Goal: Information Seeking & Learning: Learn about a topic

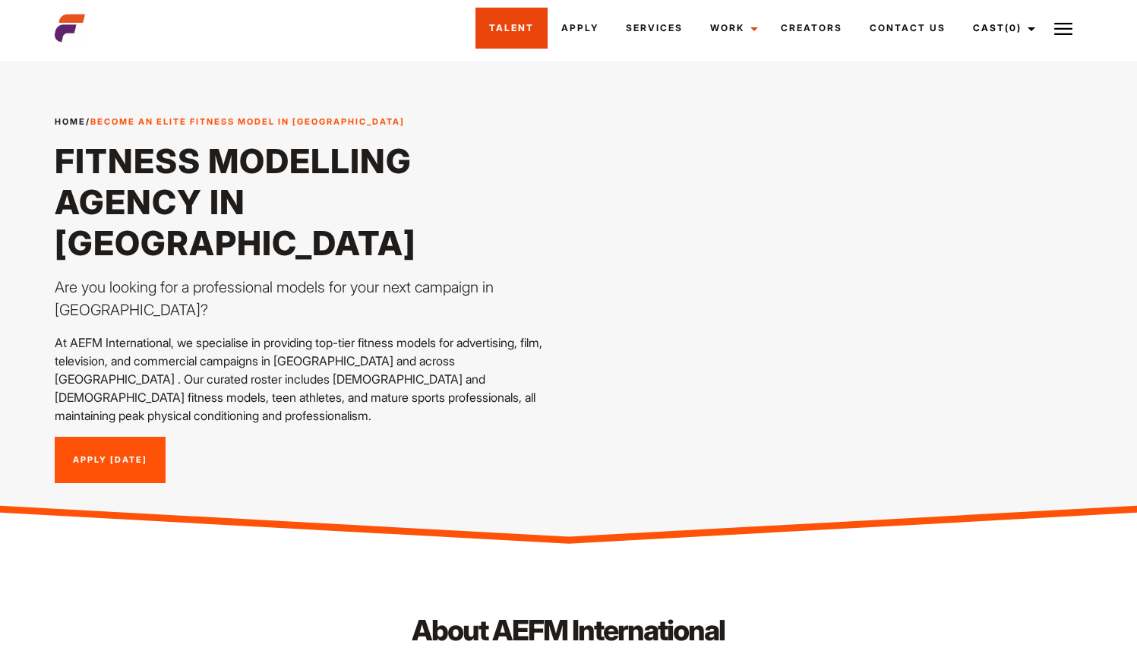
click at [523, 18] on link "Talent" at bounding box center [511, 28] width 72 height 41
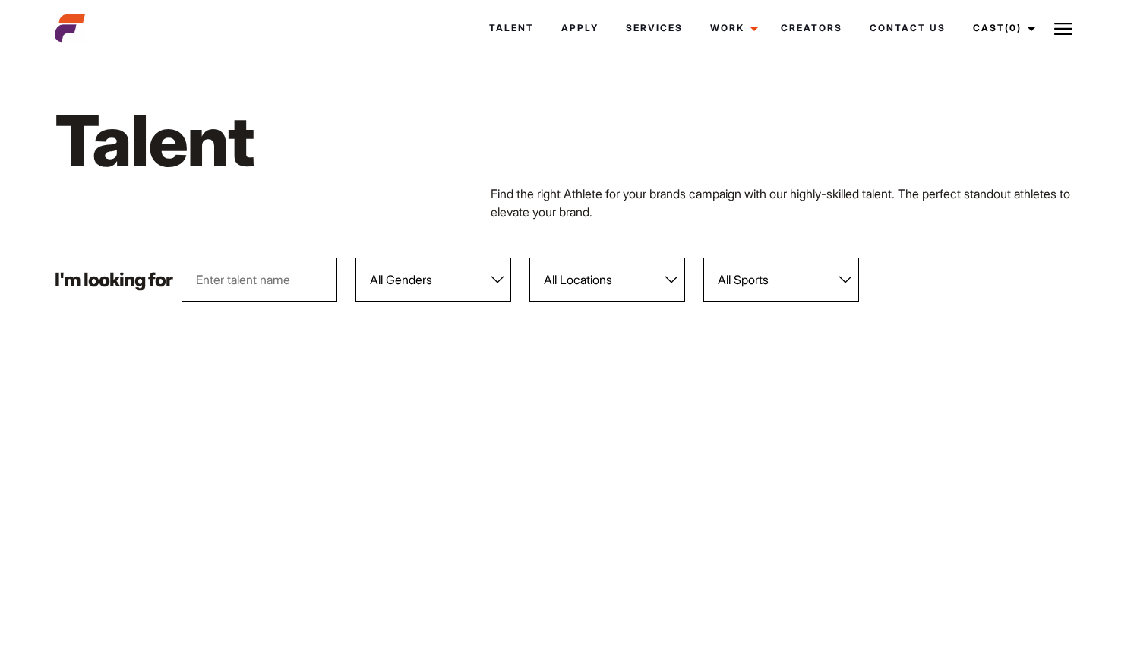
click at [481, 274] on select "All Genders Female Male" at bounding box center [433, 279] width 156 height 44
select select "104"
click at [356, 257] on select "All Genders [DEMOGRAPHIC_DATA] [DEMOGRAPHIC_DATA]" at bounding box center [433, 279] width 156 height 44
click at [633, 281] on select "All Locations Adelaide Brisbane Darwin Gold Coast Melbourne Perth Sunshine Coas…" at bounding box center [607, 279] width 156 height 44
select select "118"
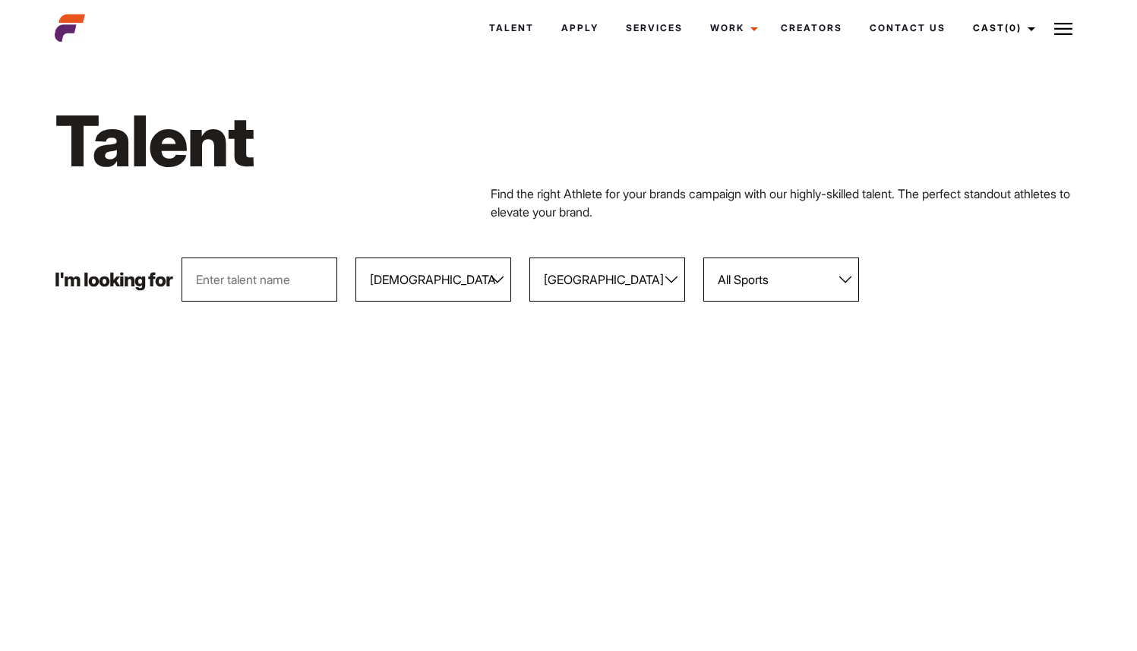
click at [530, 257] on select "All Locations Adelaide Brisbane Darwin Gold Coast Melbourne Perth Sunshine Coas…" at bounding box center [607, 279] width 156 height 44
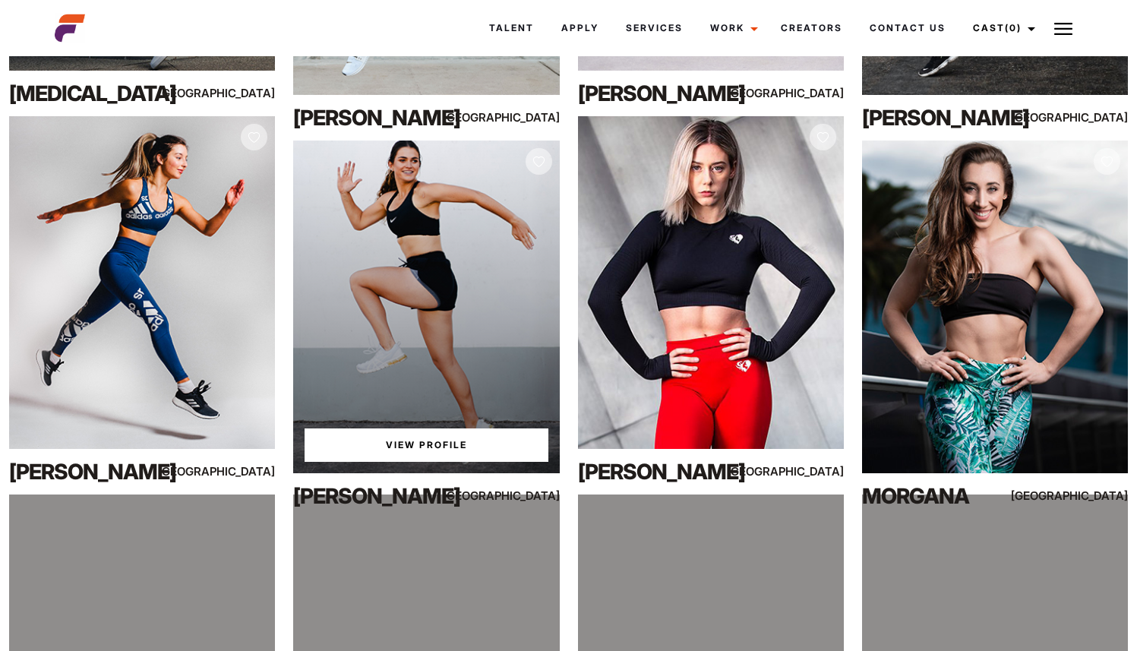
scroll to position [8917, 0]
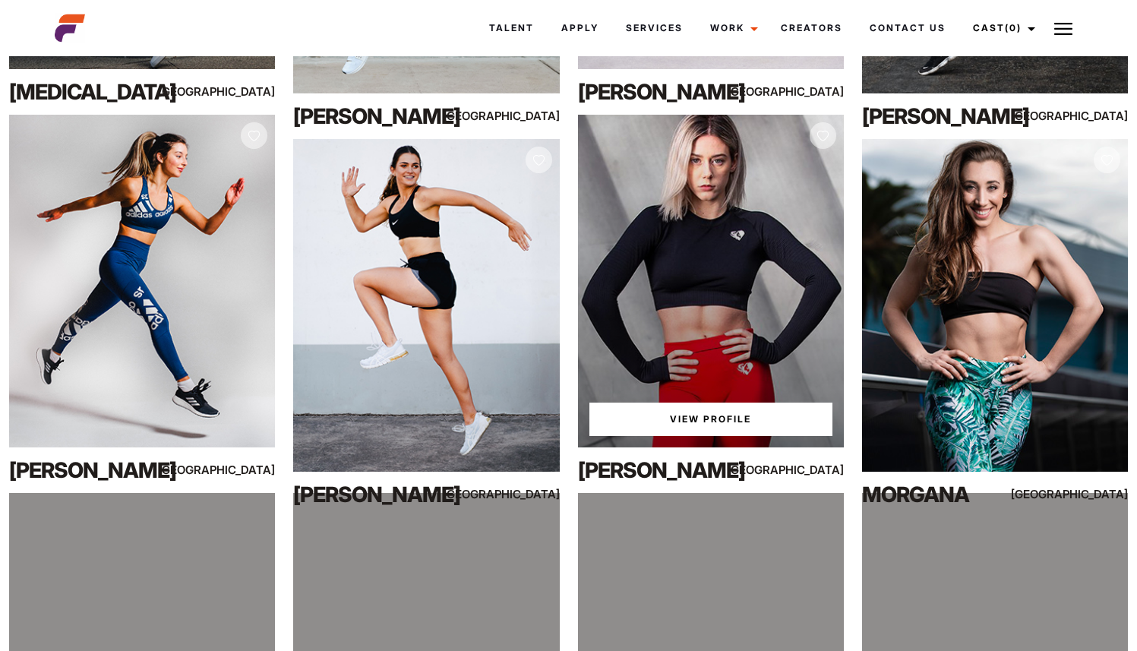
click at [718, 405] on div "View Profile" at bounding box center [711, 281] width 266 height 333
click at [717, 425] on link "View Profile" at bounding box center [710, 418] width 243 height 33
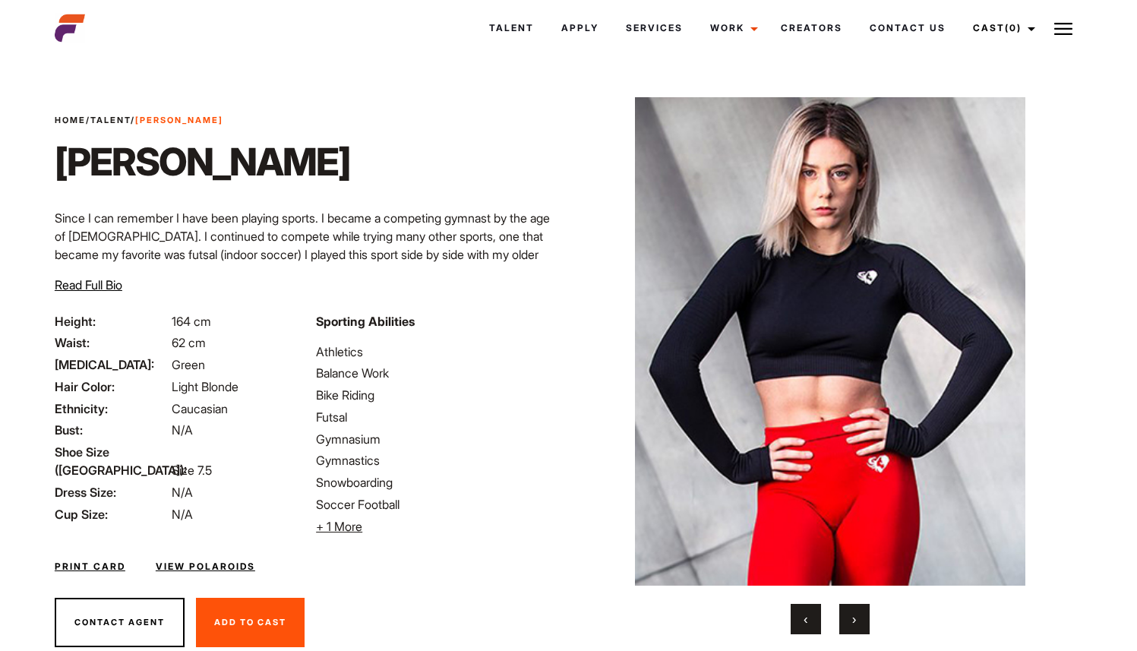
click at [854, 607] on button "›" at bounding box center [854, 619] width 30 height 30
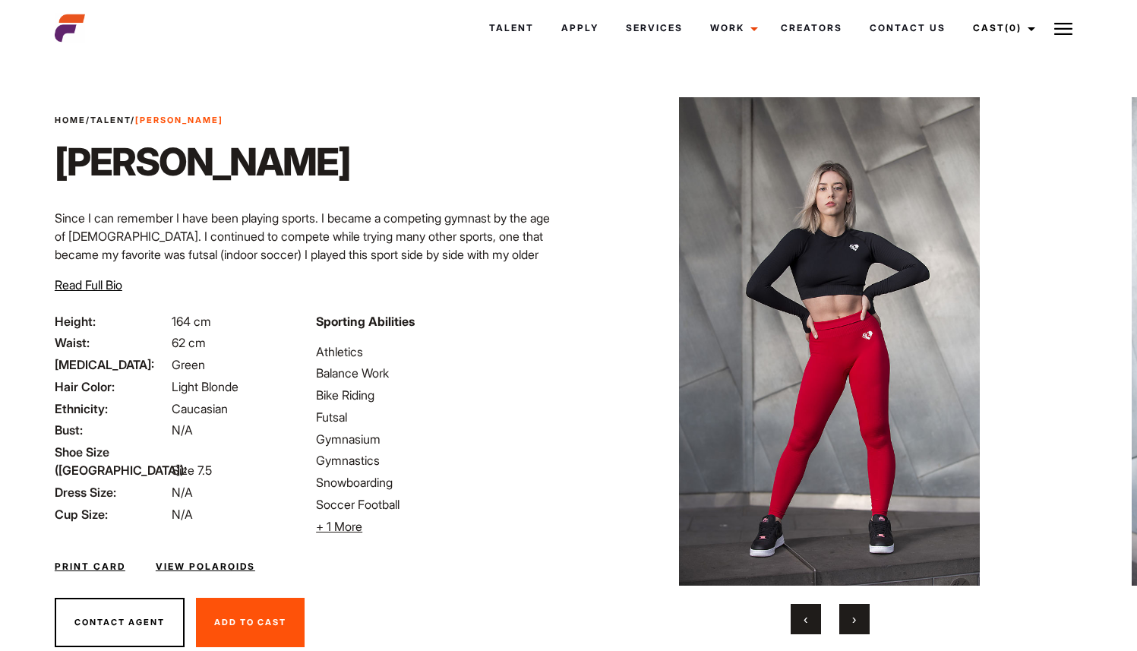
click at [859, 608] on button "›" at bounding box center [854, 619] width 30 height 30
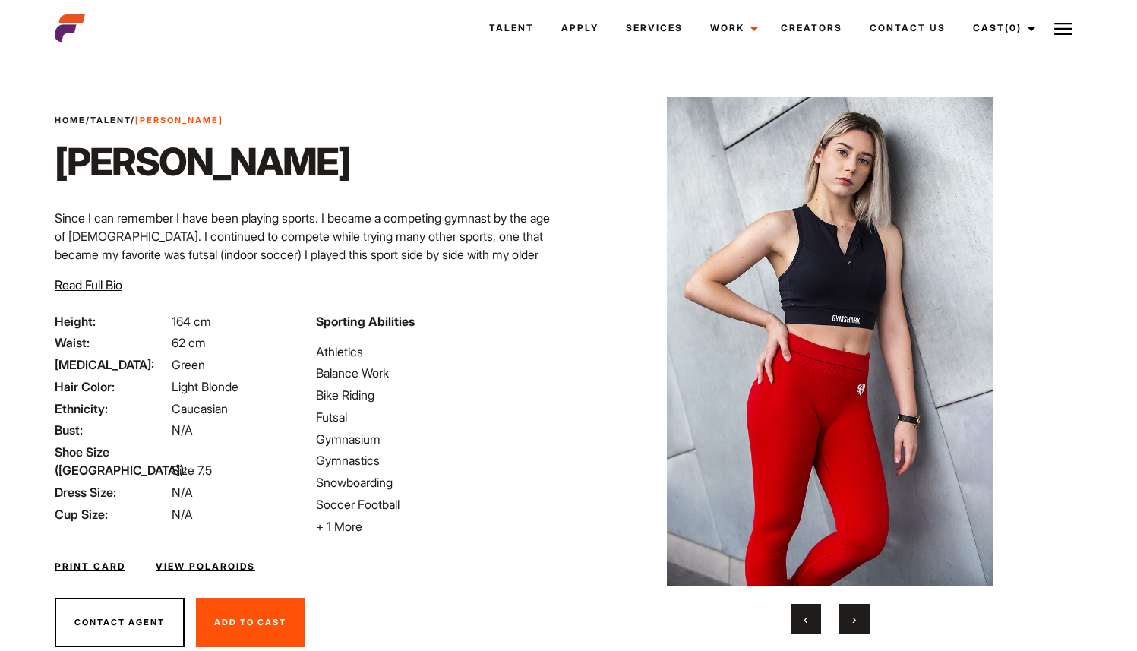
click at [859, 609] on button "›" at bounding box center [854, 619] width 30 height 30
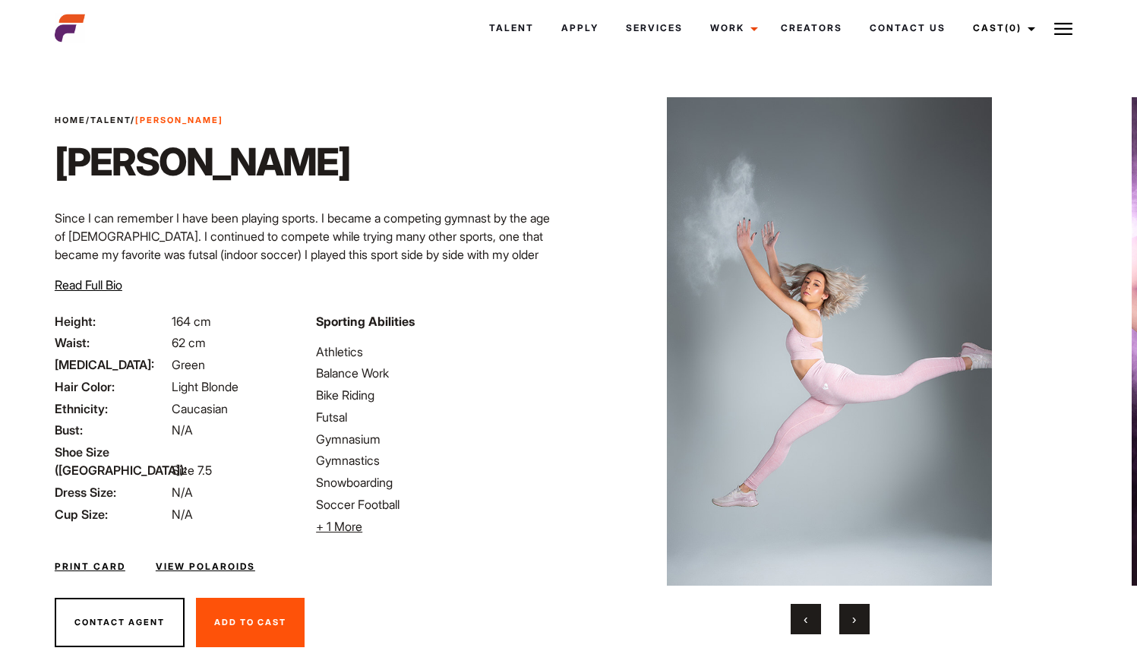
click at [859, 609] on button "›" at bounding box center [854, 619] width 30 height 30
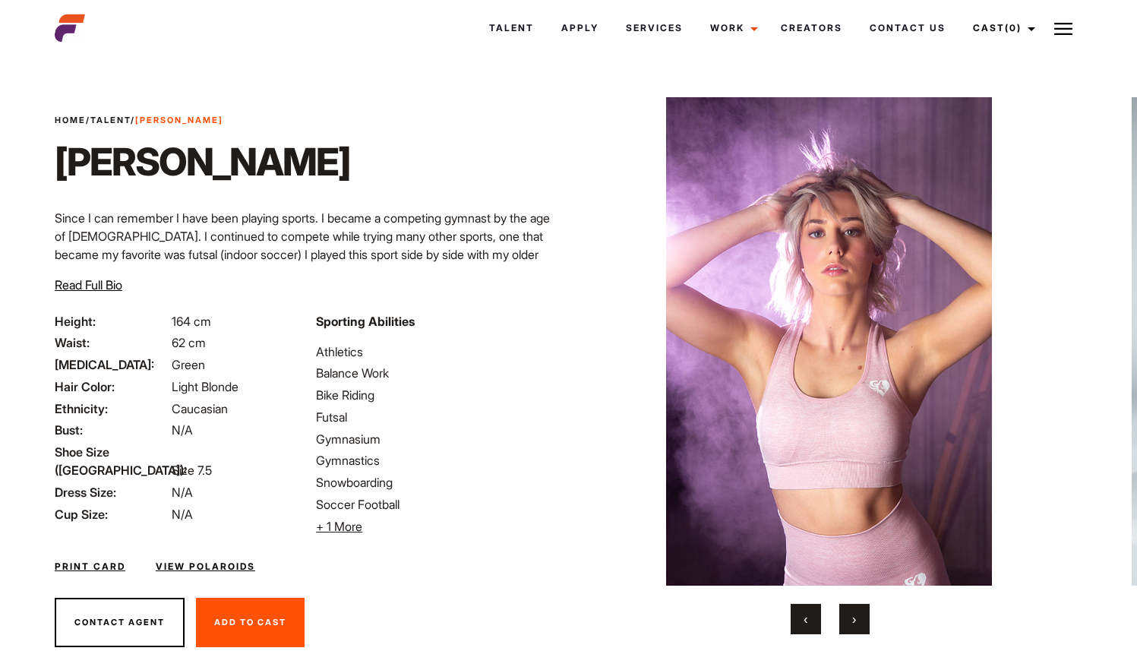
click at [859, 609] on button "›" at bounding box center [854, 619] width 30 height 30
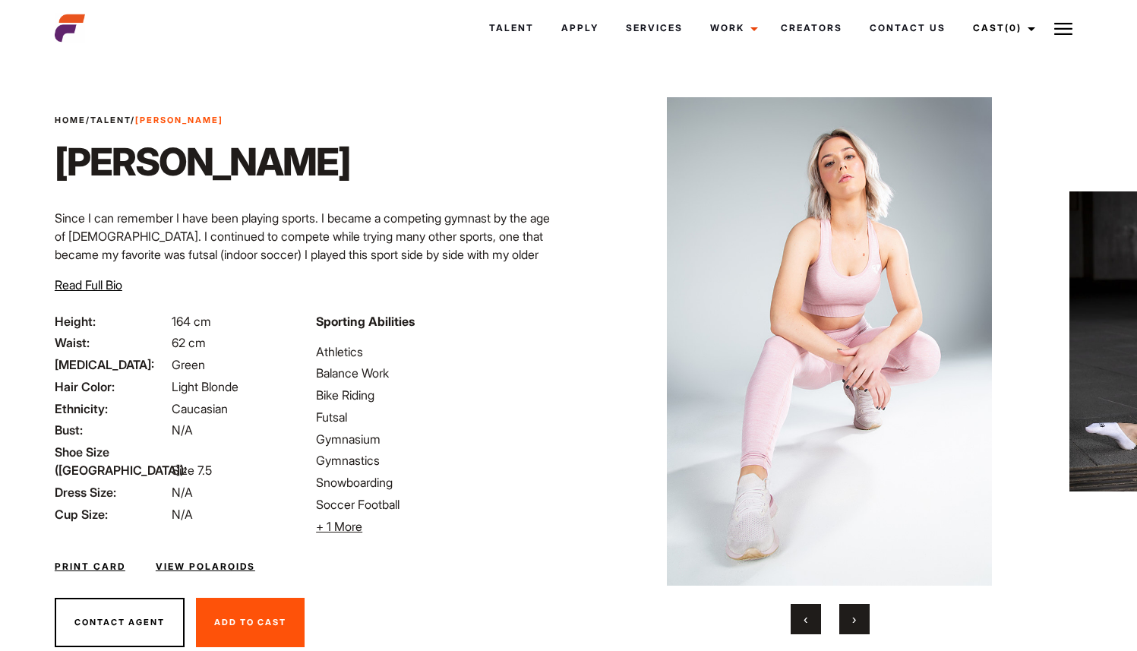
click at [859, 609] on button "›" at bounding box center [854, 619] width 30 height 30
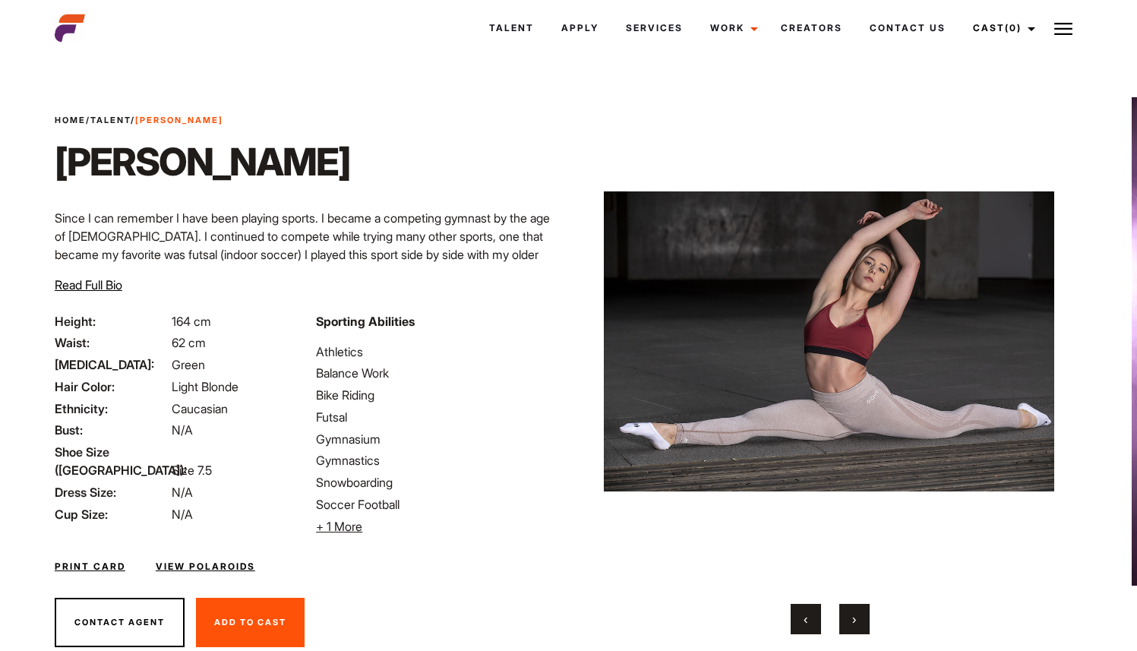
click at [859, 609] on button "›" at bounding box center [854, 619] width 30 height 30
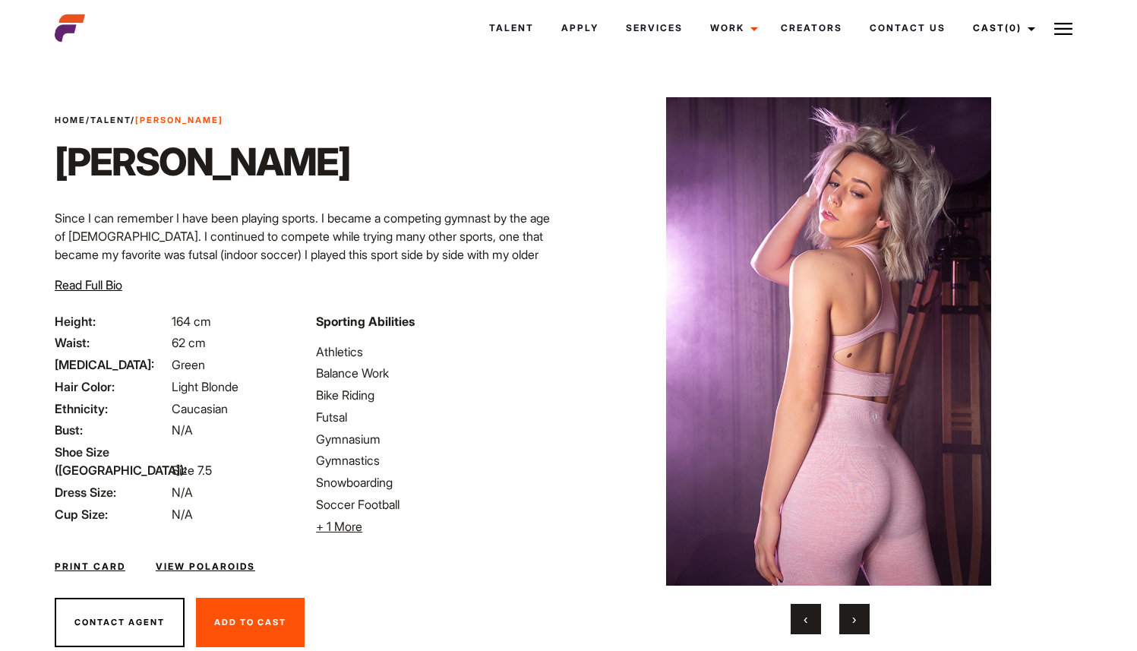
click at [859, 609] on button "›" at bounding box center [854, 619] width 30 height 30
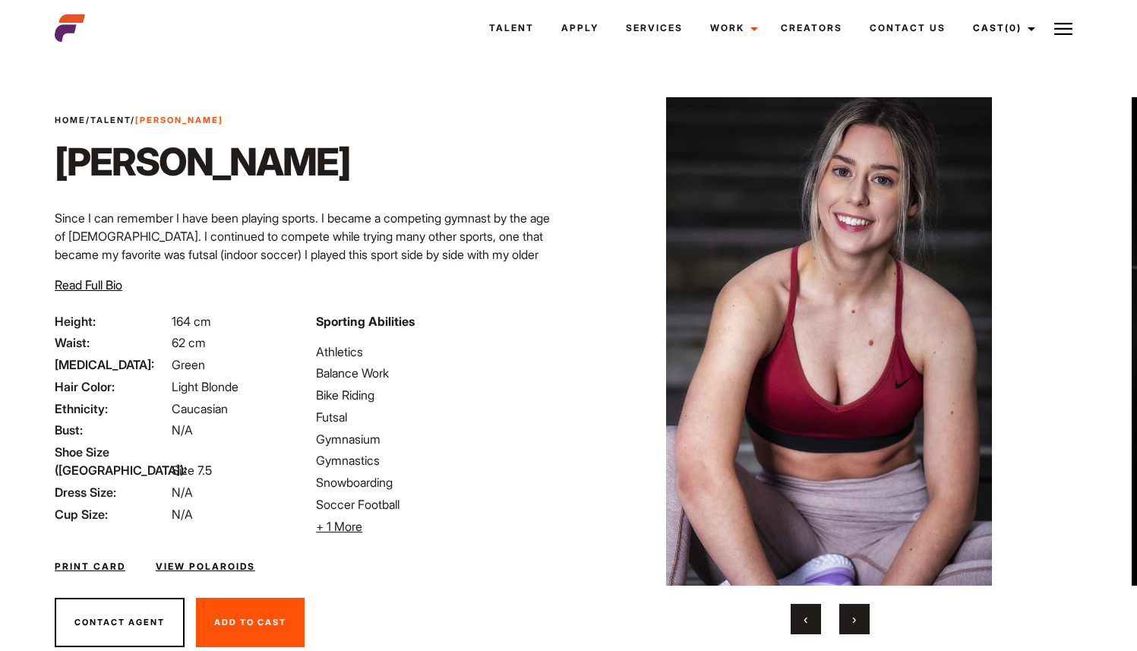
click at [859, 609] on button "›" at bounding box center [854, 619] width 30 height 30
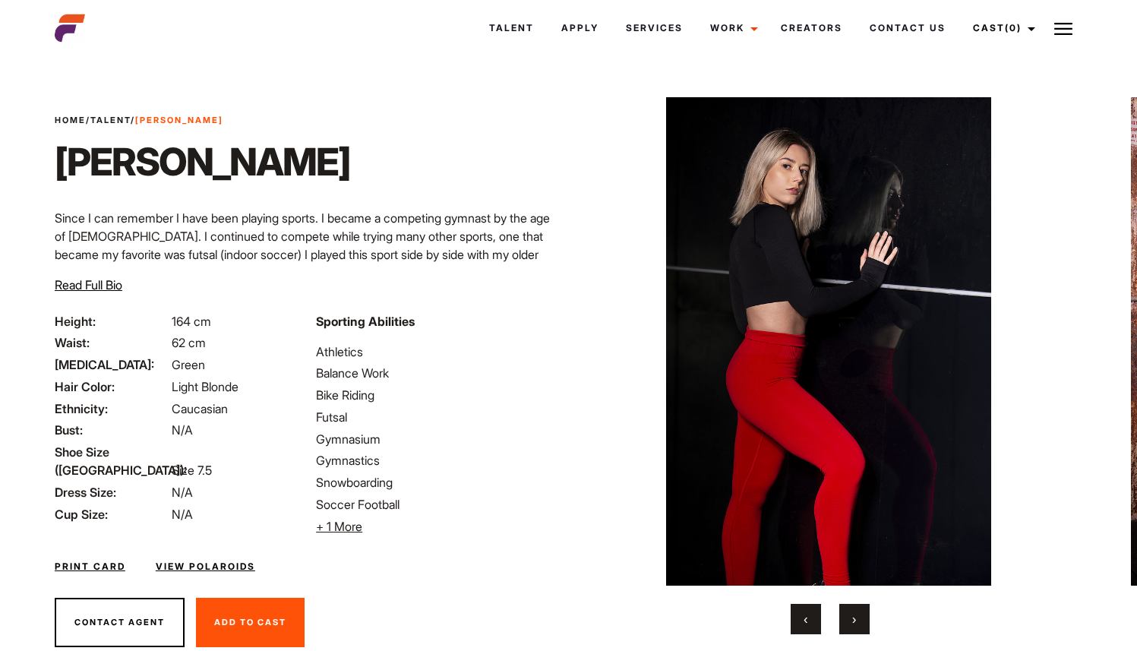
click at [859, 609] on button "›" at bounding box center [854, 619] width 30 height 30
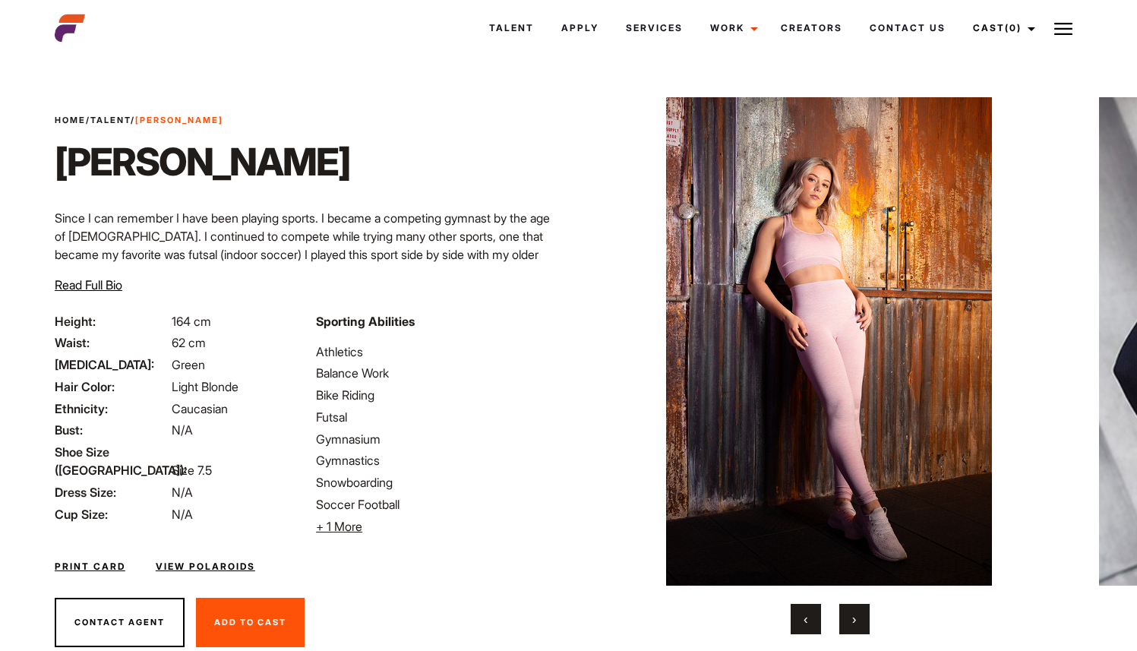
click at [859, 609] on button "›" at bounding box center [854, 619] width 30 height 30
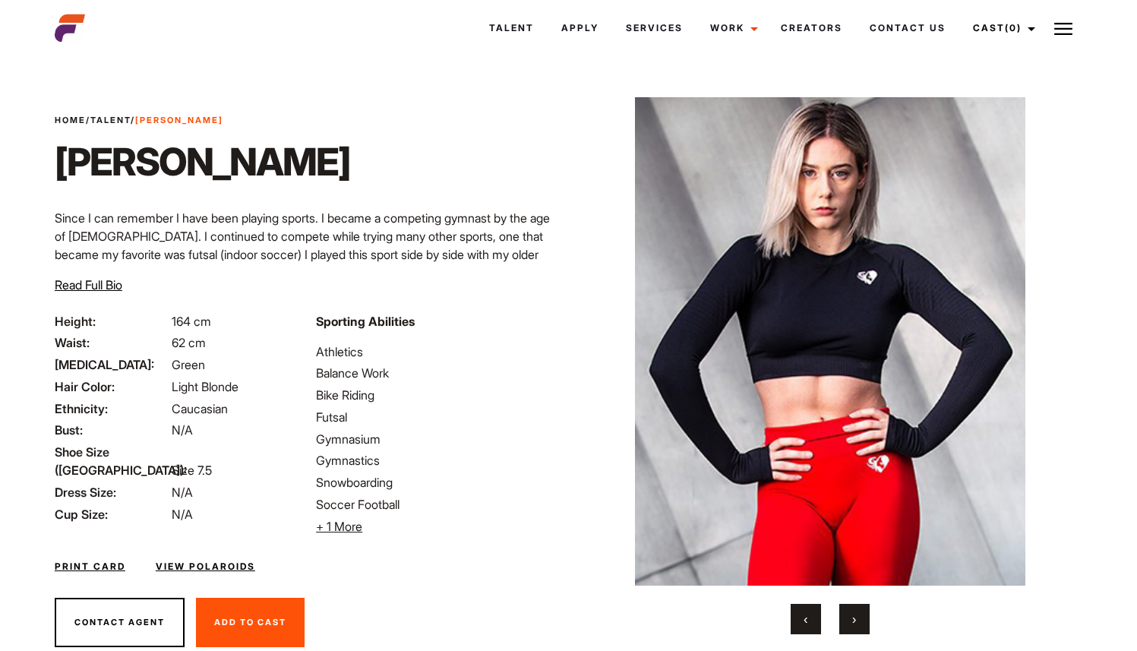
click at [859, 609] on button "›" at bounding box center [854, 619] width 30 height 30
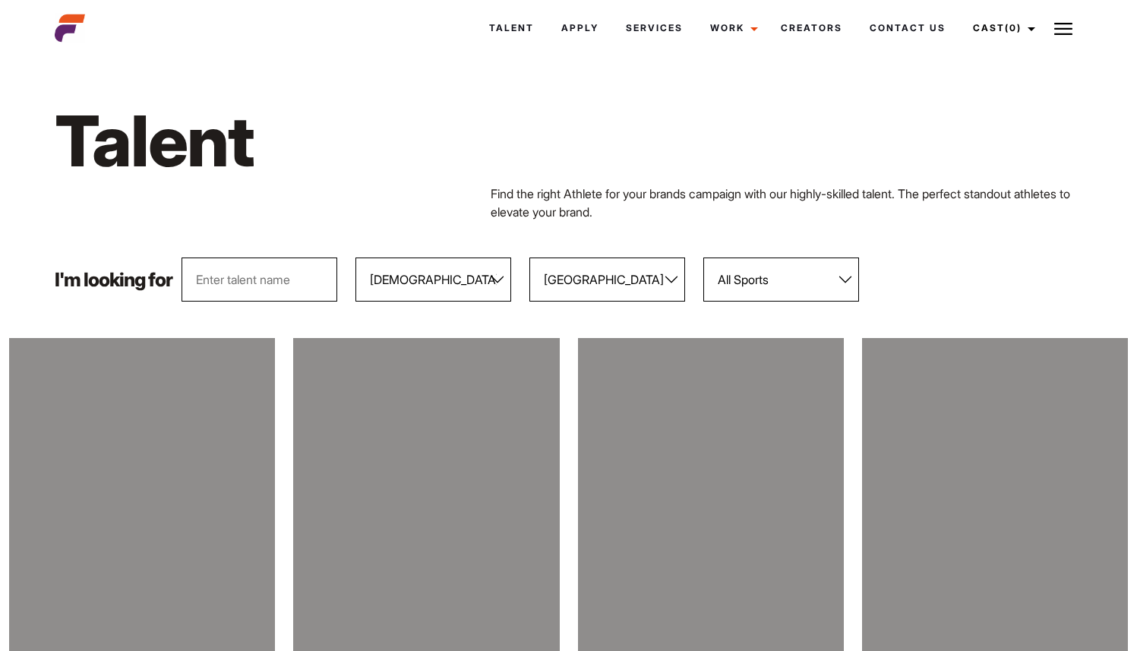
select select "104"
select select "118"
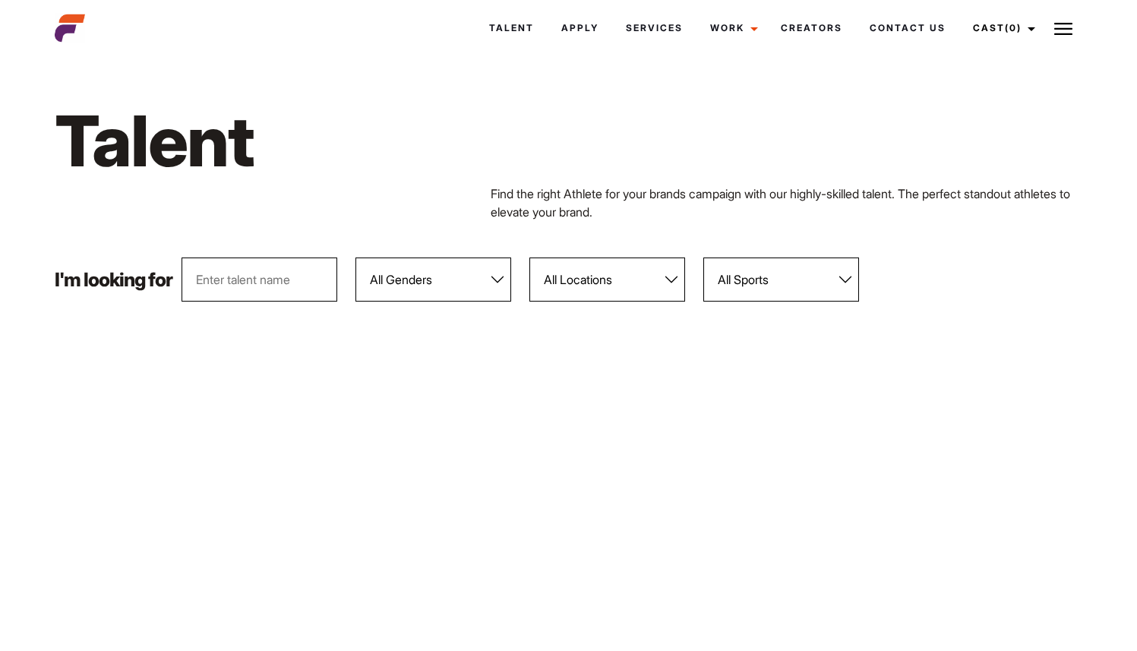
click at [462, 276] on select "All Genders Female Male" at bounding box center [433, 279] width 156 height 44
select select "104"
click at [356, 257] on select "All Genders Female Male" at bounding box center [433, 279] width 156 height 44
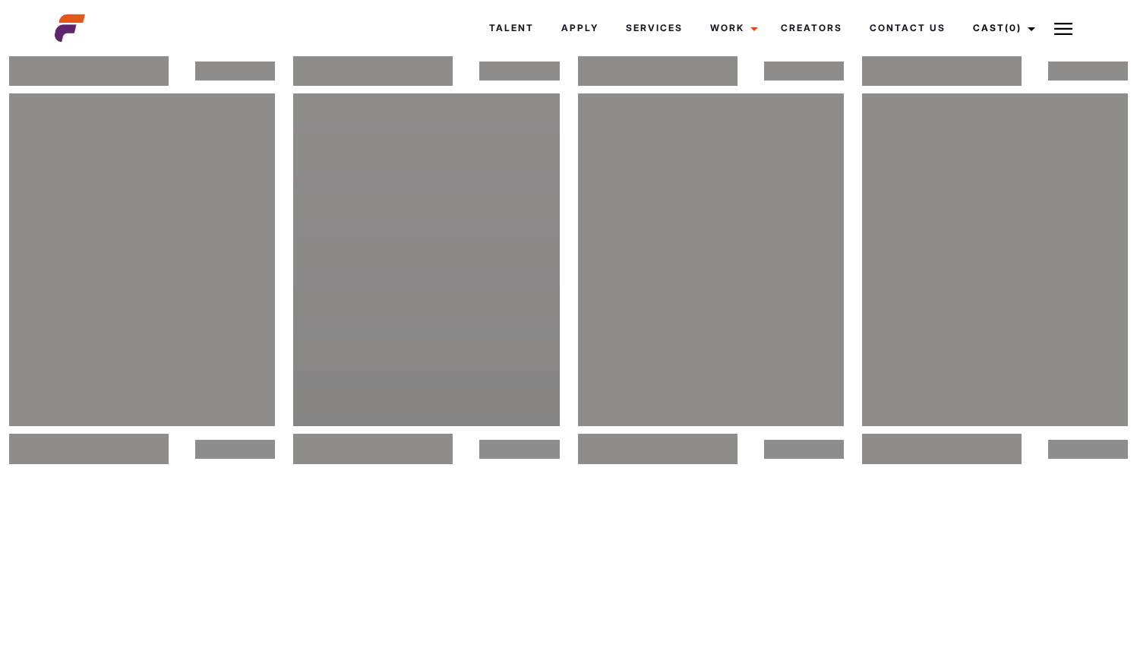
scroll to position [1788, 0]
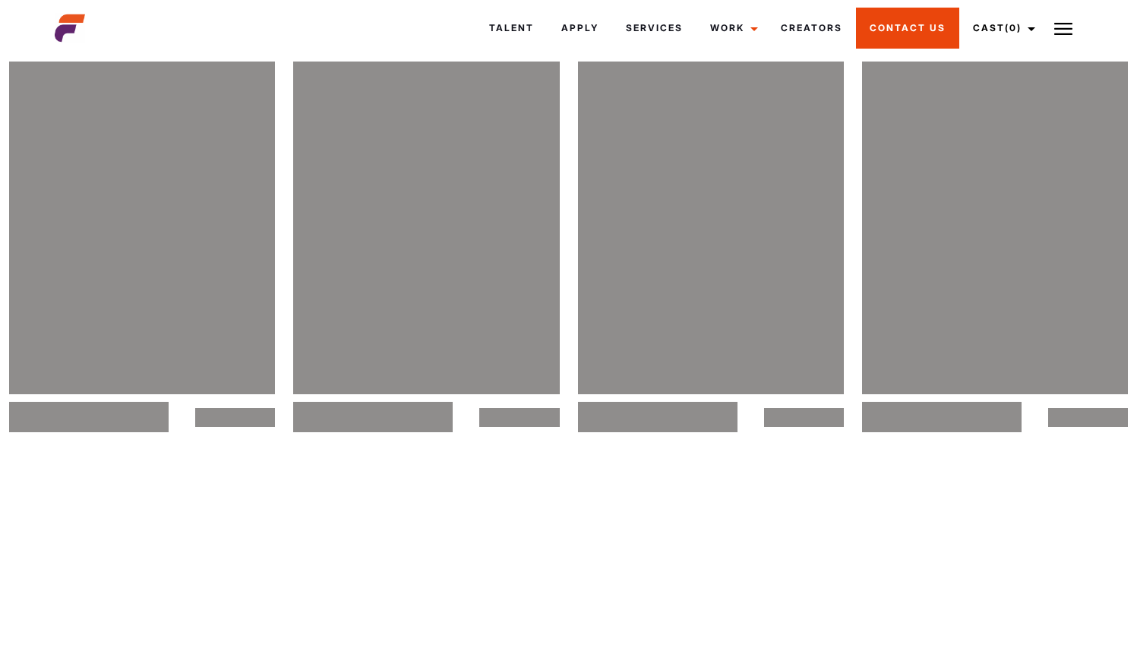
drag, startPoint x: 462, startPoint y: 448, endPoint x: 926, endPoint y: 9, distance: 639.2
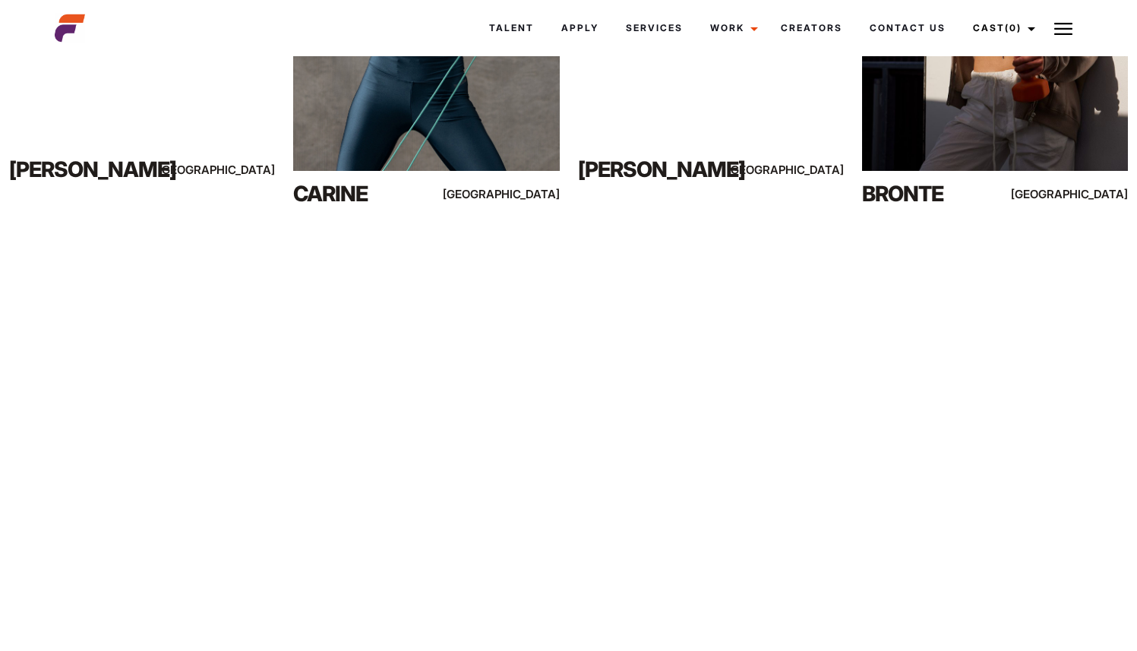
scroll to position [0, 0]
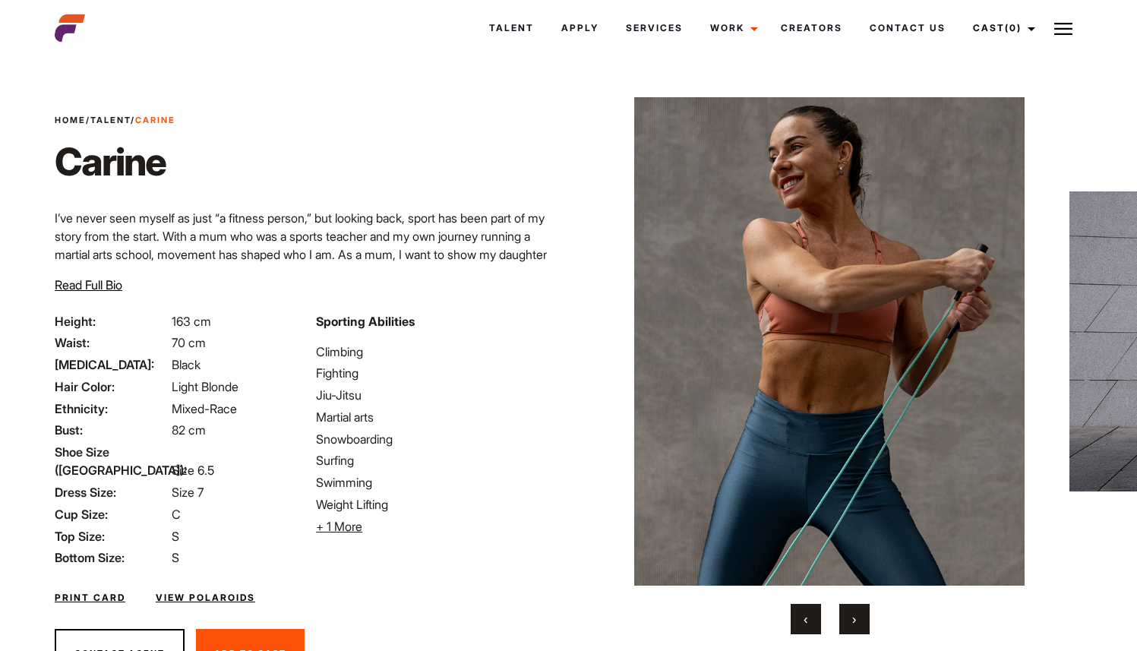
click at [858, 629] on button "›" at bounding box center [854, 619] width 30 height 30
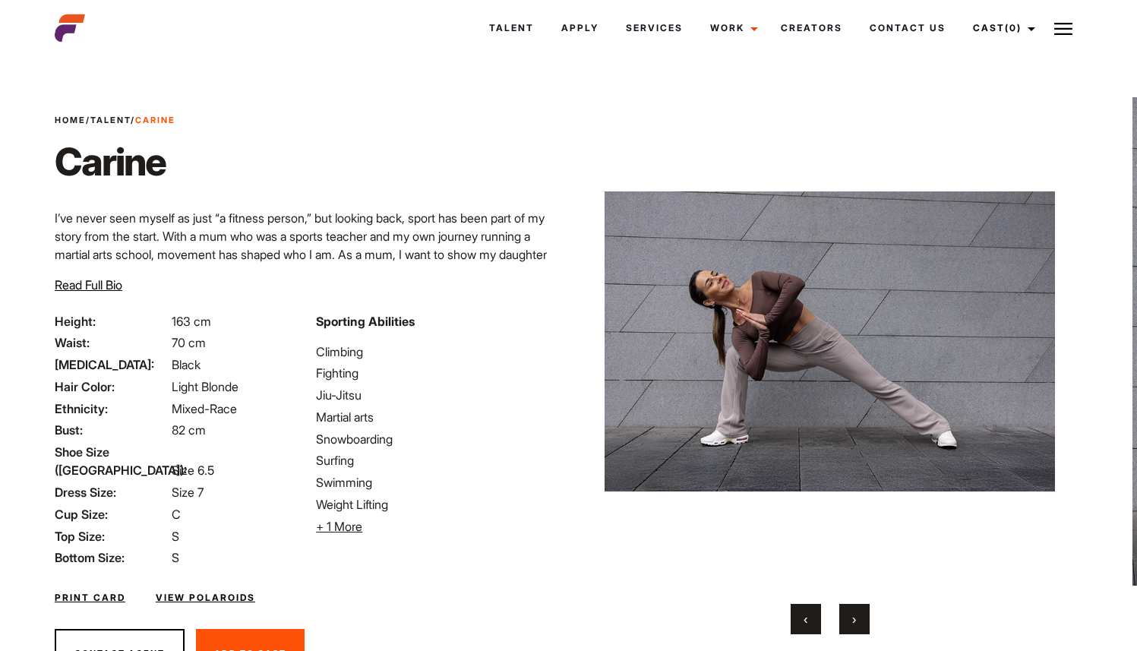
click at [858, 629] on button "›" at bounding box center [854, 619] width 30 height 30
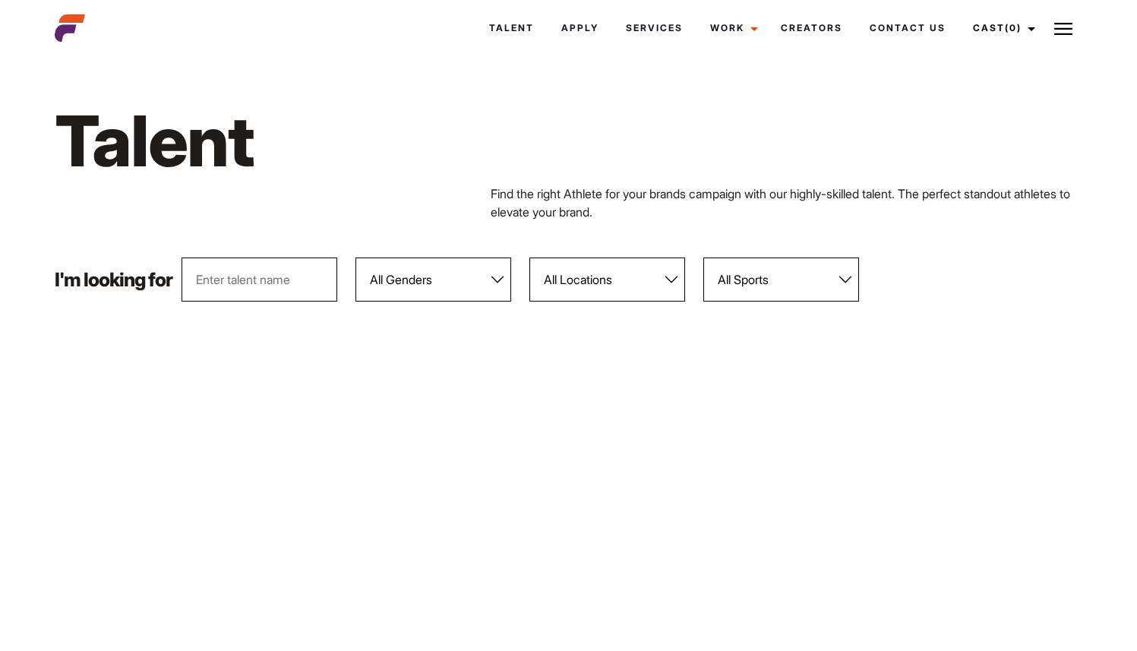
click at [445, 274] on select "All Genders Female Male" at bounding box center [433, 279] width 156 height 44
select select "104"
click at [356, 257] on select "All Genders Female Male" at bounding box center [433, 279] width 156 height 44
click at [674, 282] on select "All Locations Adelaide Brisbane Darwin Gold Coast Melbourne Perth Sunshine Coas…" at bounding box center [607, 279] width 156 height 44
select select "118"
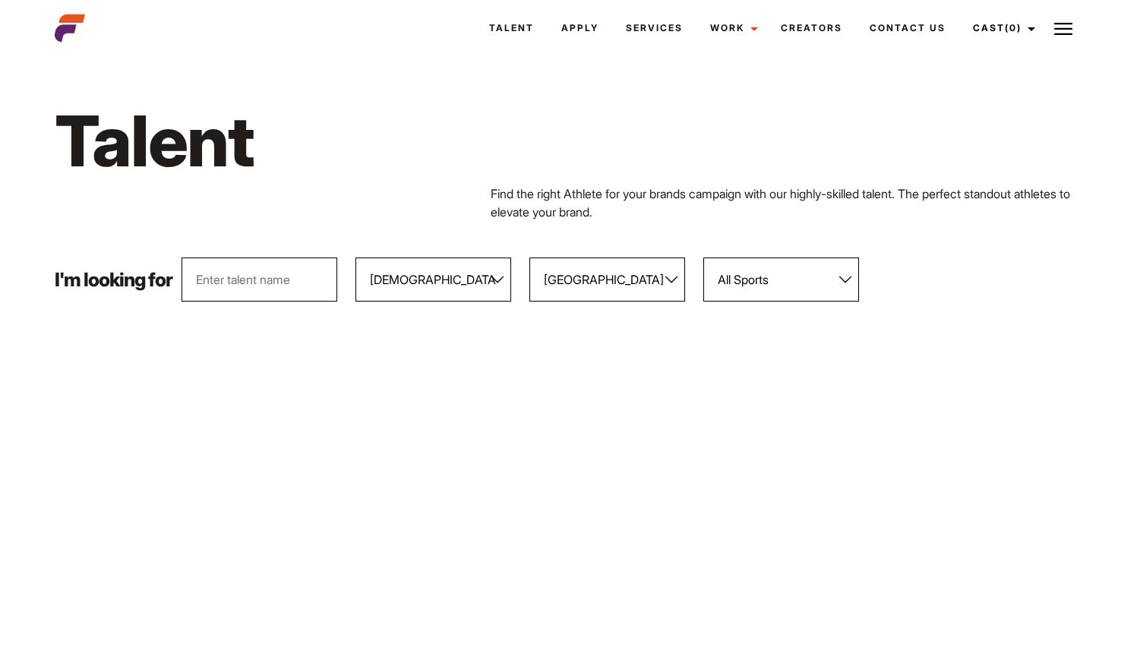
click at [530, 257] on select "All Locations Adelaide Brisbane Darwin Gold Coast Melbourne Perth Sunshine Coas…" at bounding box center [607, 279] width 156 height 44
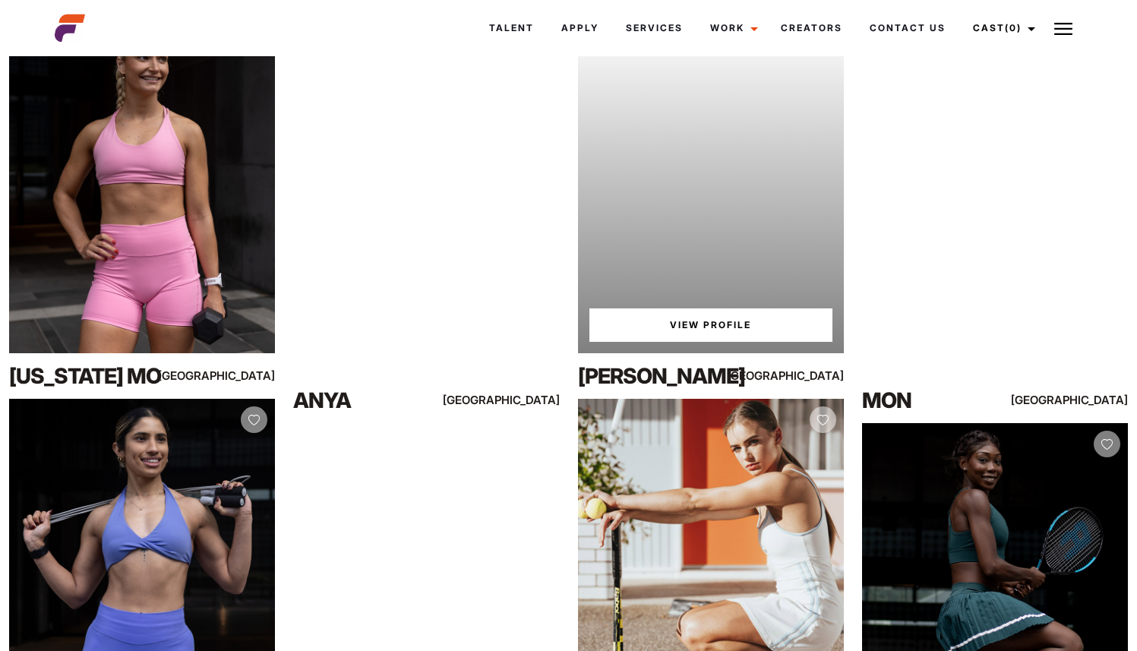
scroll to position [359, 0]
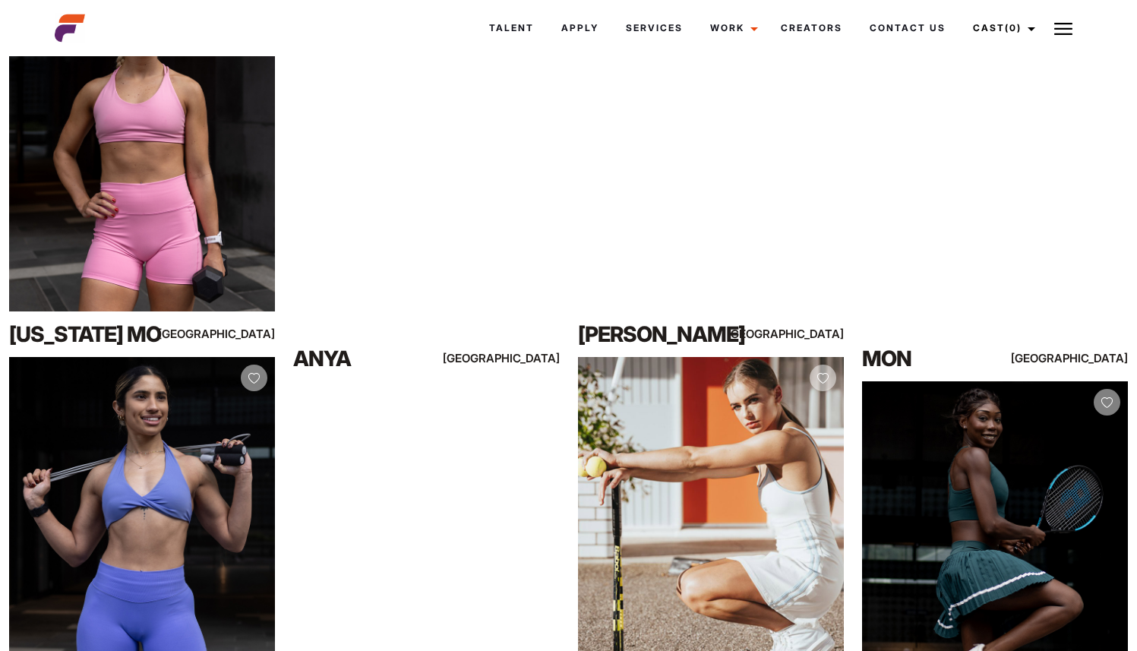
drag, startPoint x: 755, startPoint y: 406, endPoint x: 452, endPoint y: 1, distance: 506.2
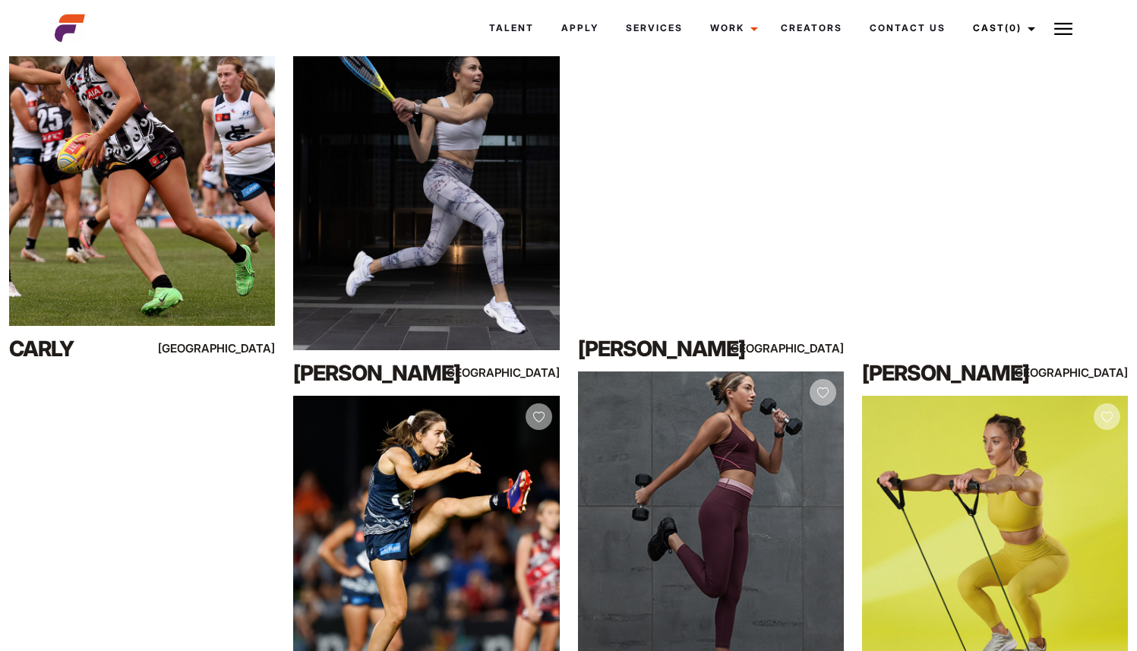
scroll to position [2071, 0]
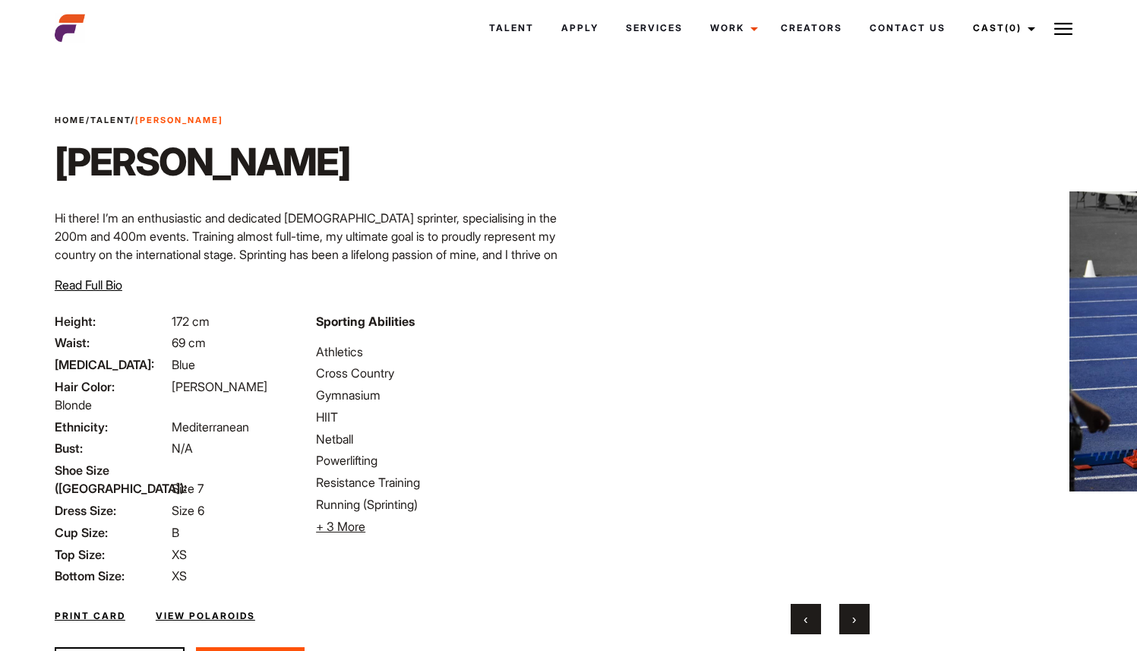
click at [858, 622] on button "›" at bounding box center [854, 619] width 30 height 30
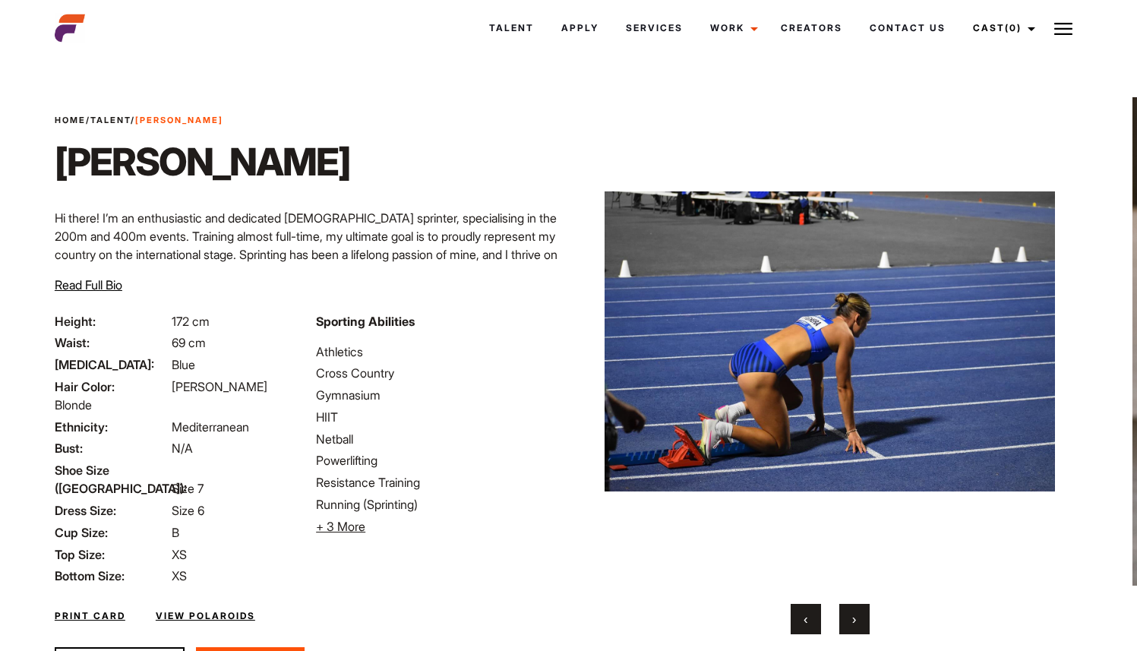
click at [858, 622] on button "›" at bounding box center [854, 619] width 30 height 30
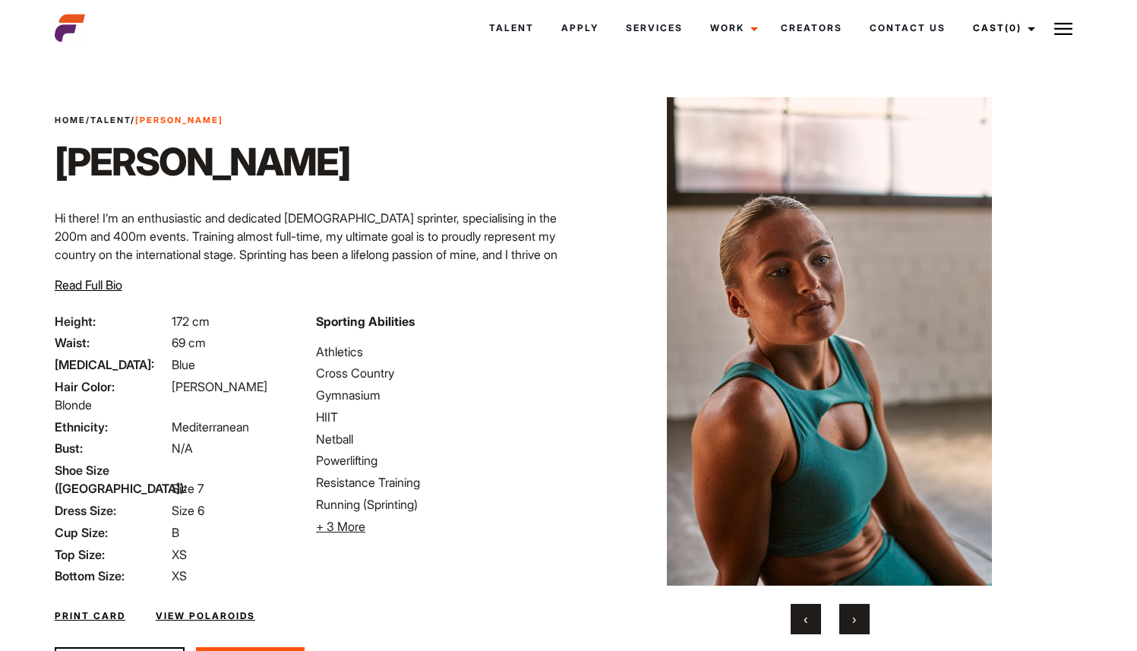
click at [858, 622] on button "›" at bounding box center [854, 619] width 30 height 30
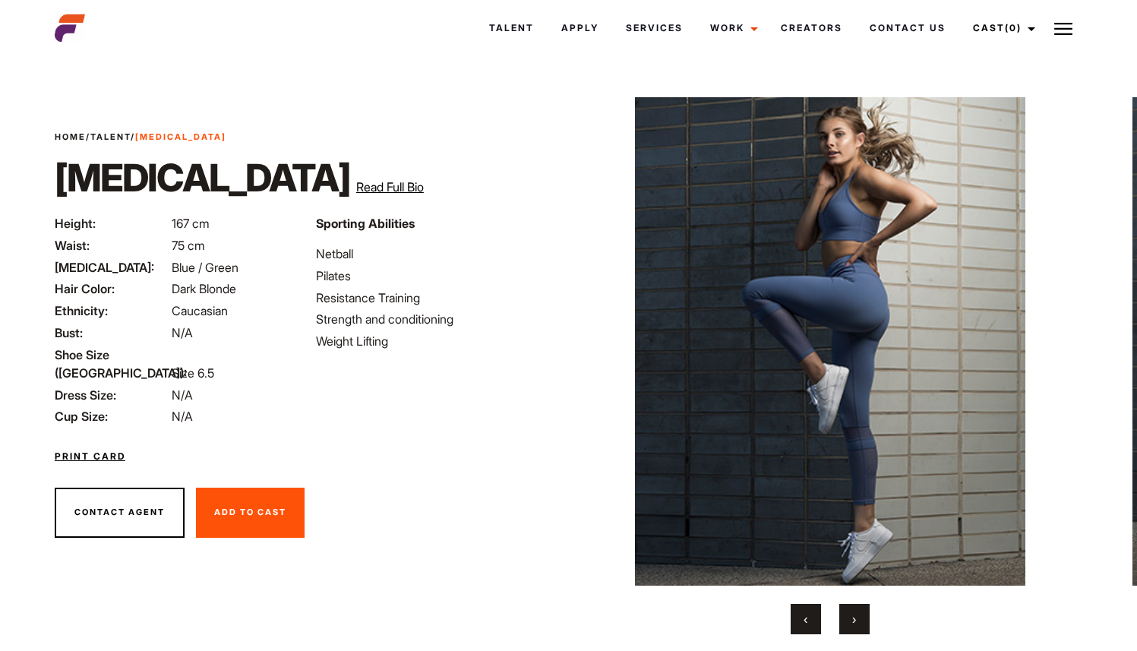
click at [860, 620] on button "›" at bounding box center [854, 619] width 30 height 30
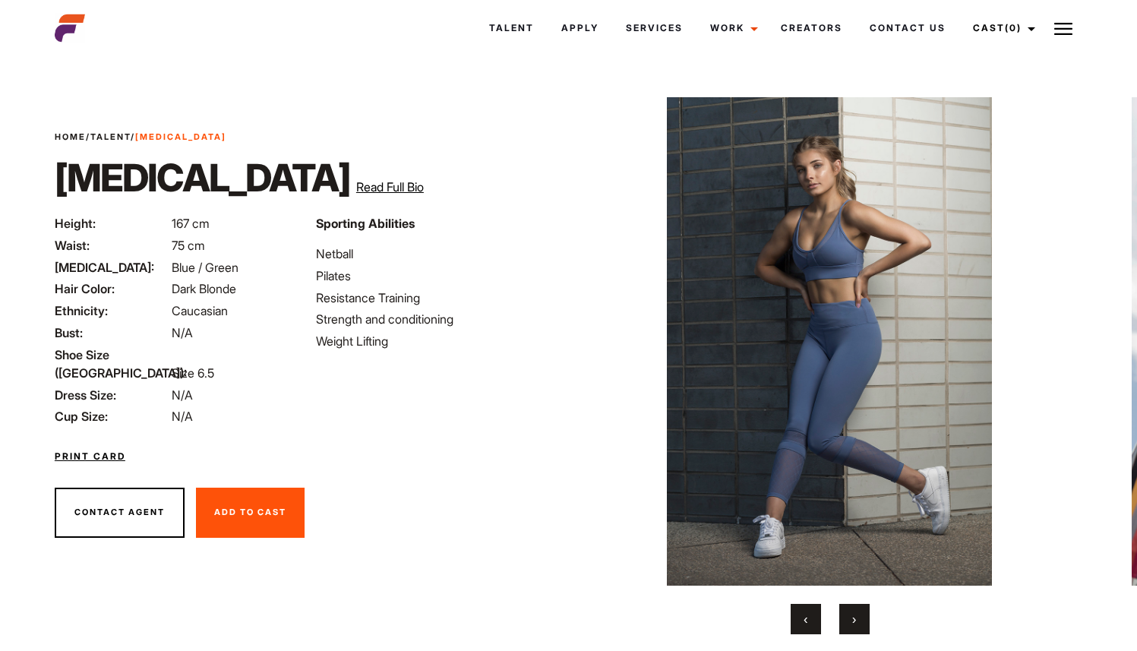
click at [860, 620] on button "›" at bounding box center [854, 619] width 30 height 30
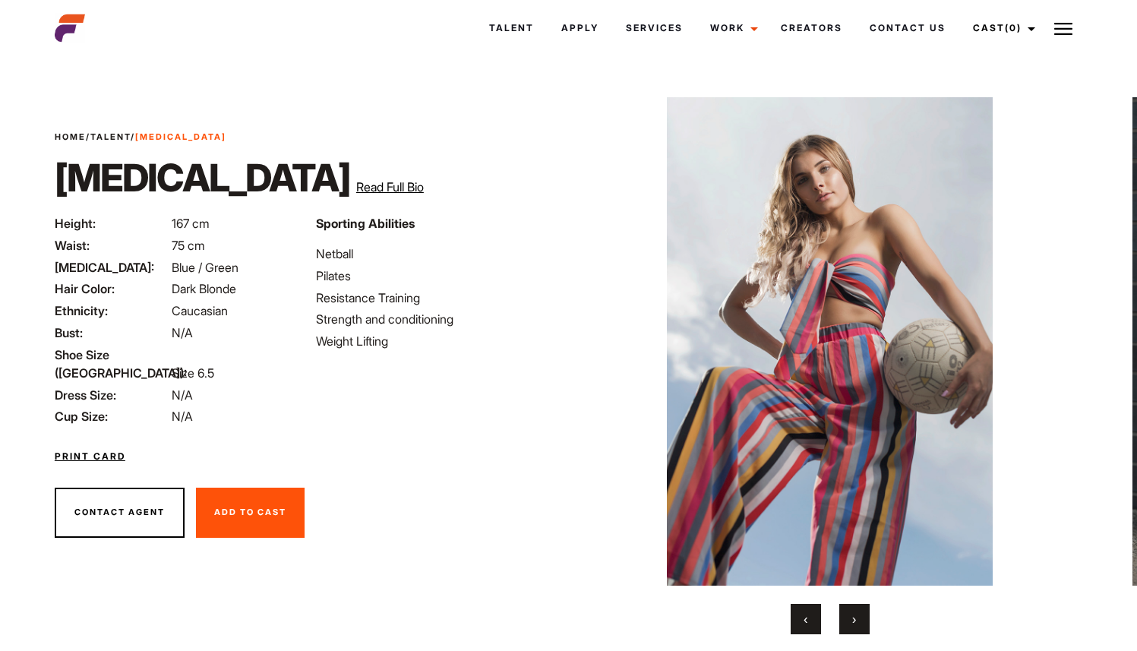
click at [860, 620] on button "›" at bounding box center [854, 619] width 30 height 30
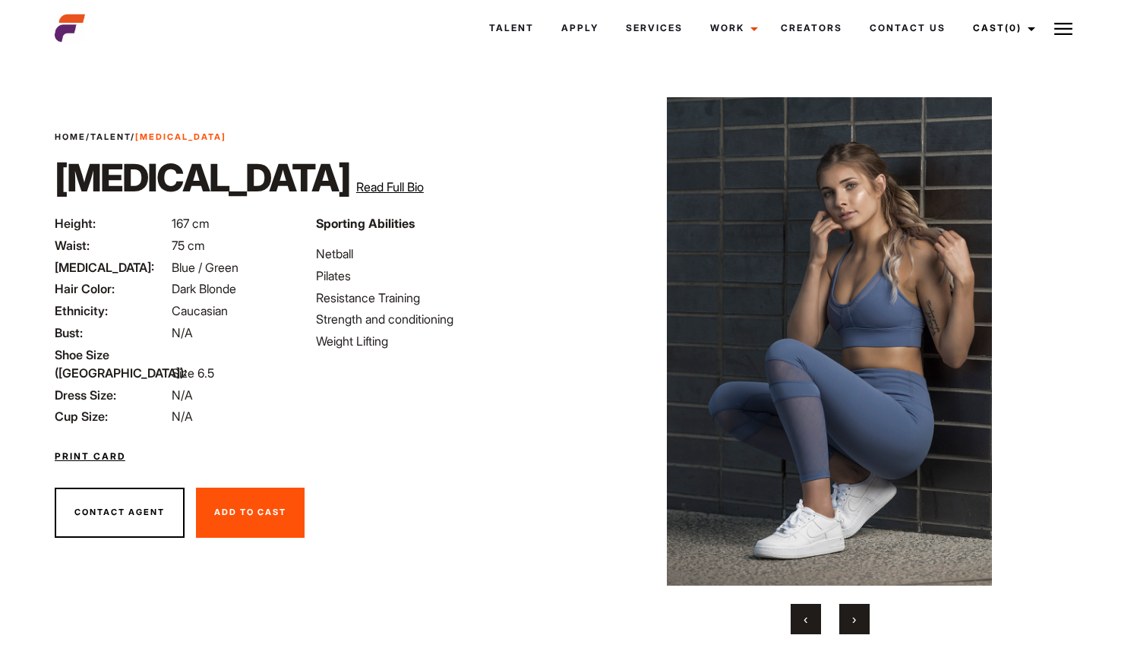
click at [860, 620] on button "›" at bounding box center [854, 619] width 30 height 30
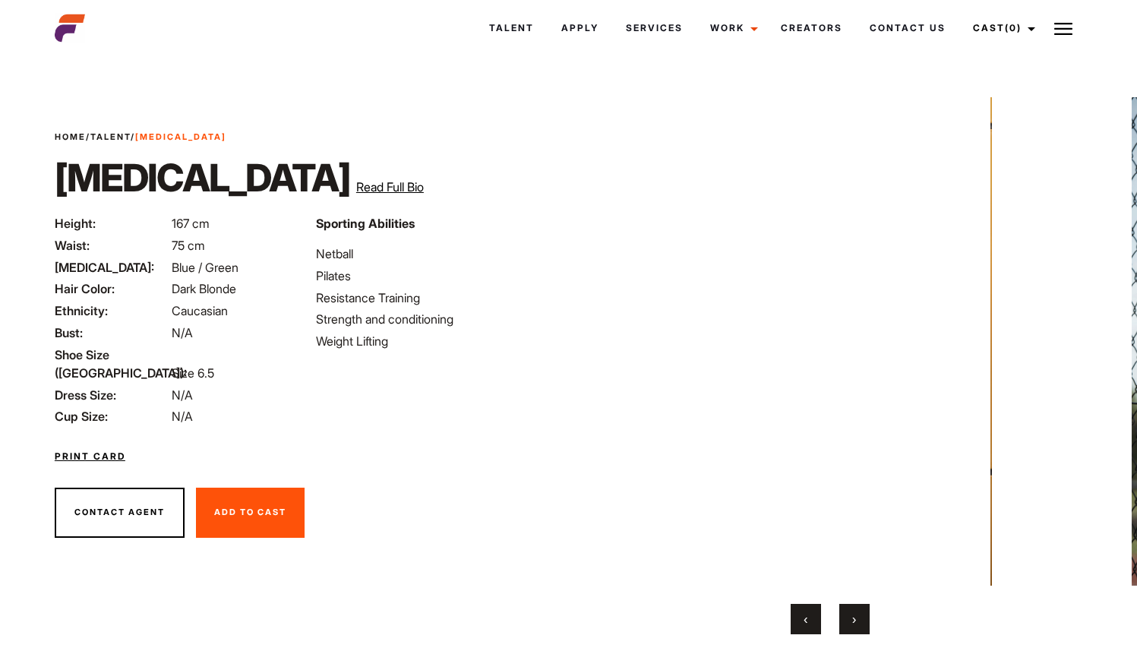
click at [860, 620] on button "›" at bounding box center [854, 619] width 30 height 30
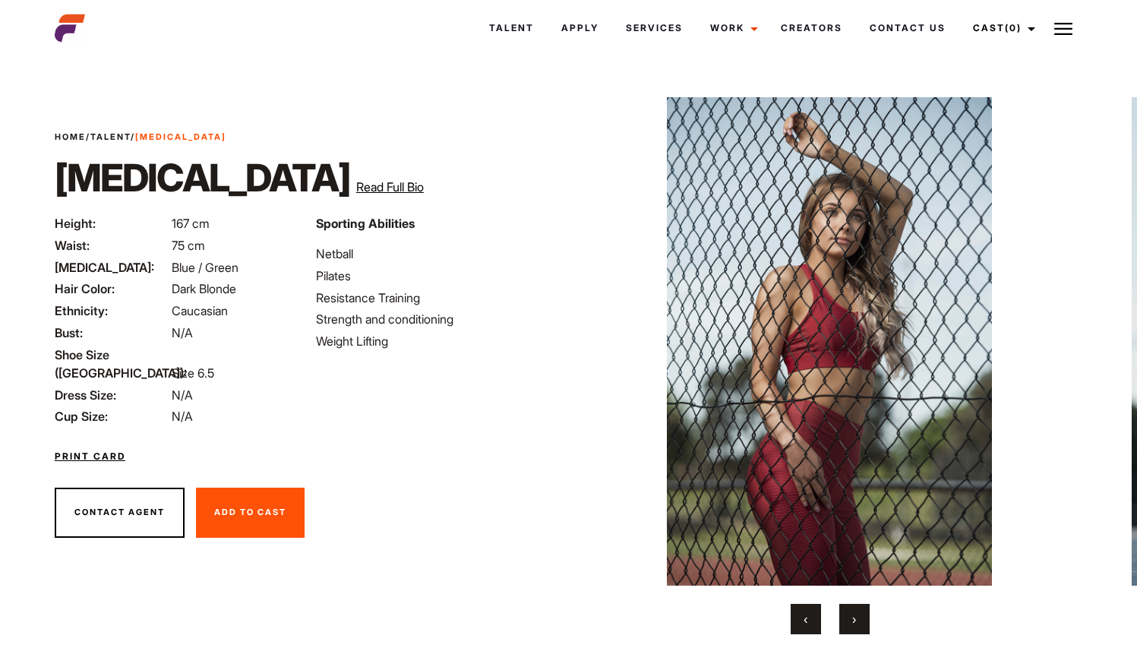
click at [860, 620] on button "›" at bounding box center [854, 619] width 30 height 30
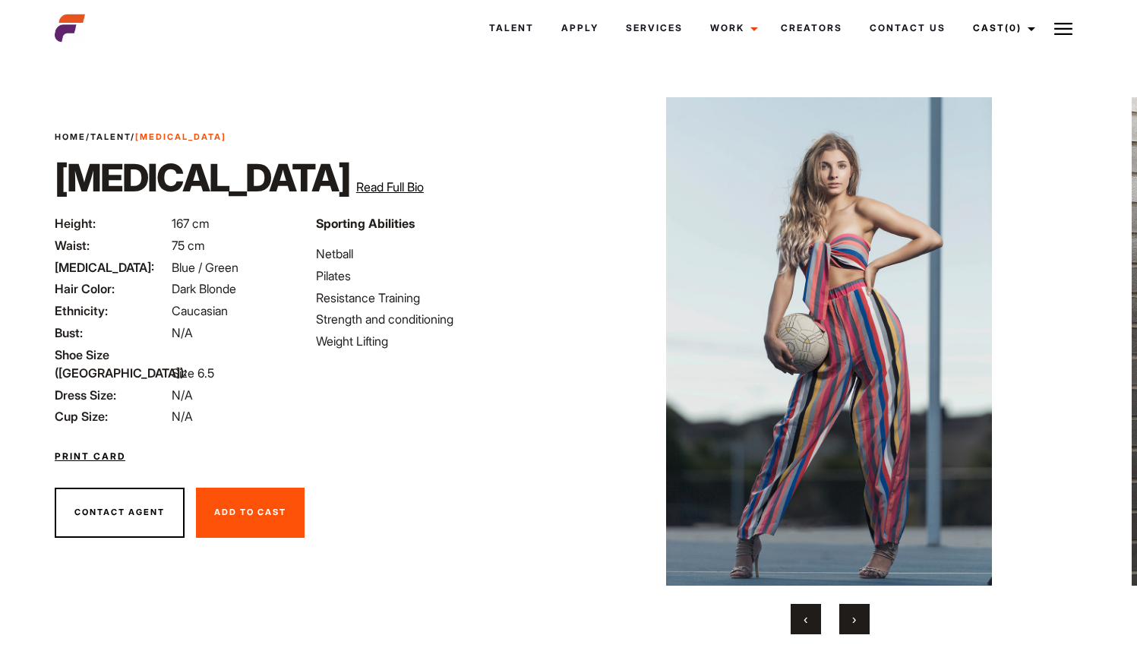
click at [860, 620] on button "›" at bounding box center [854, 619] width 30 height 30
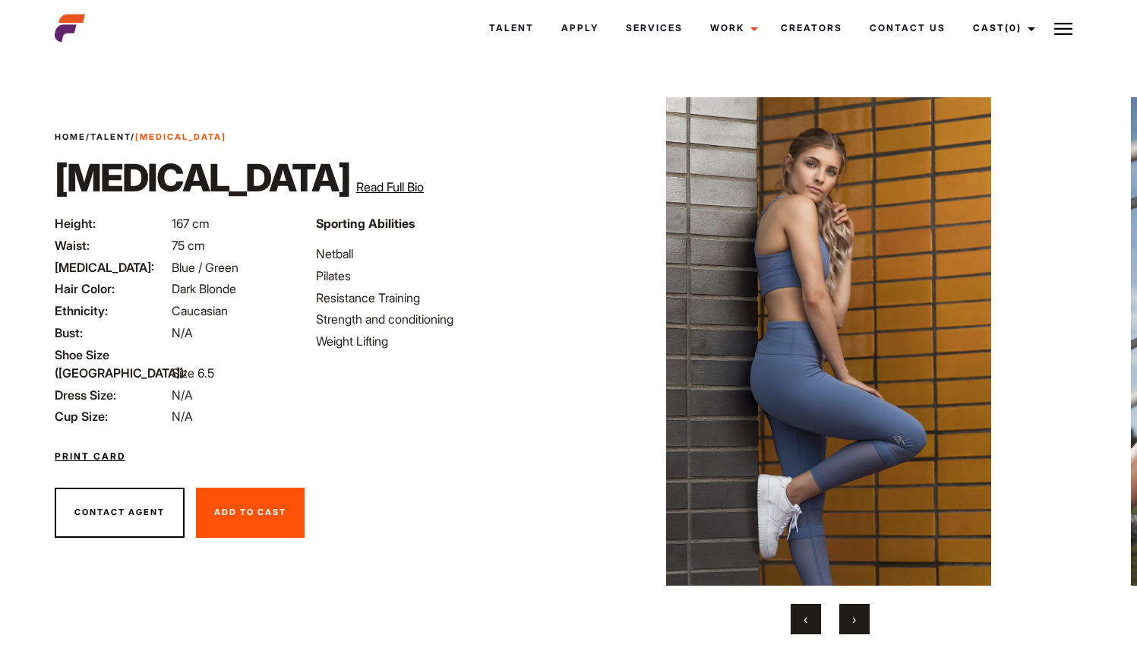
click at [860, 620] on button "›" at bounding box center [854, 619] width 30 height 30
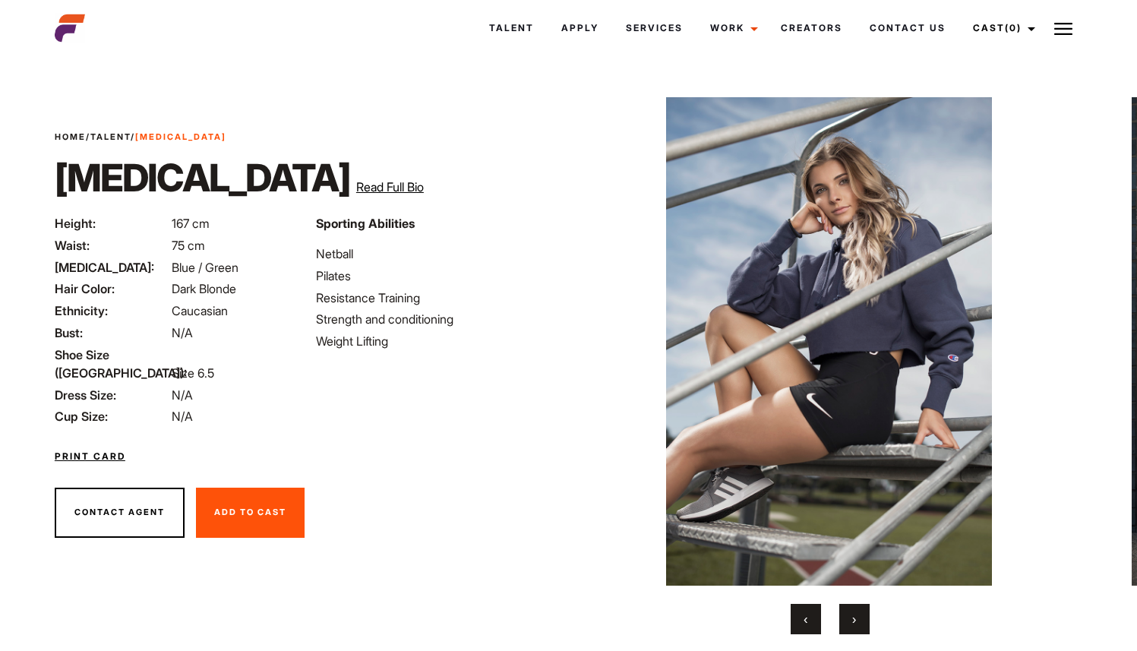
click at [860, 620] on button "›" at bounding box center [854, 619] width 30 height 30
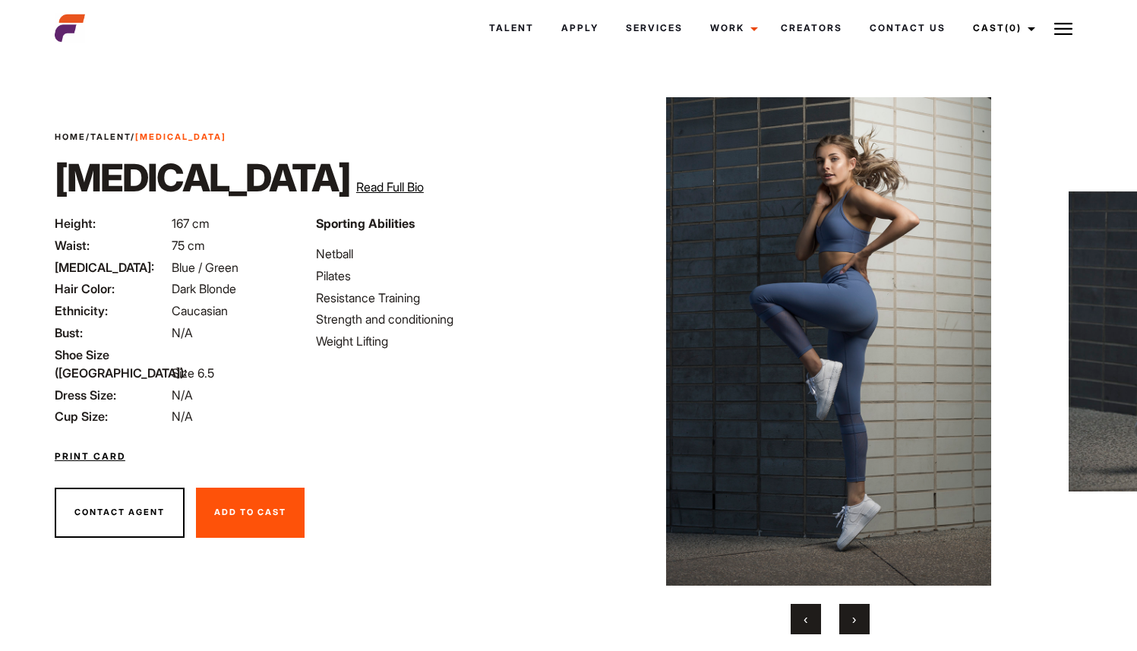
click at [860, 620] on button "›" at bounding box center [854, 619] width 30 height 30
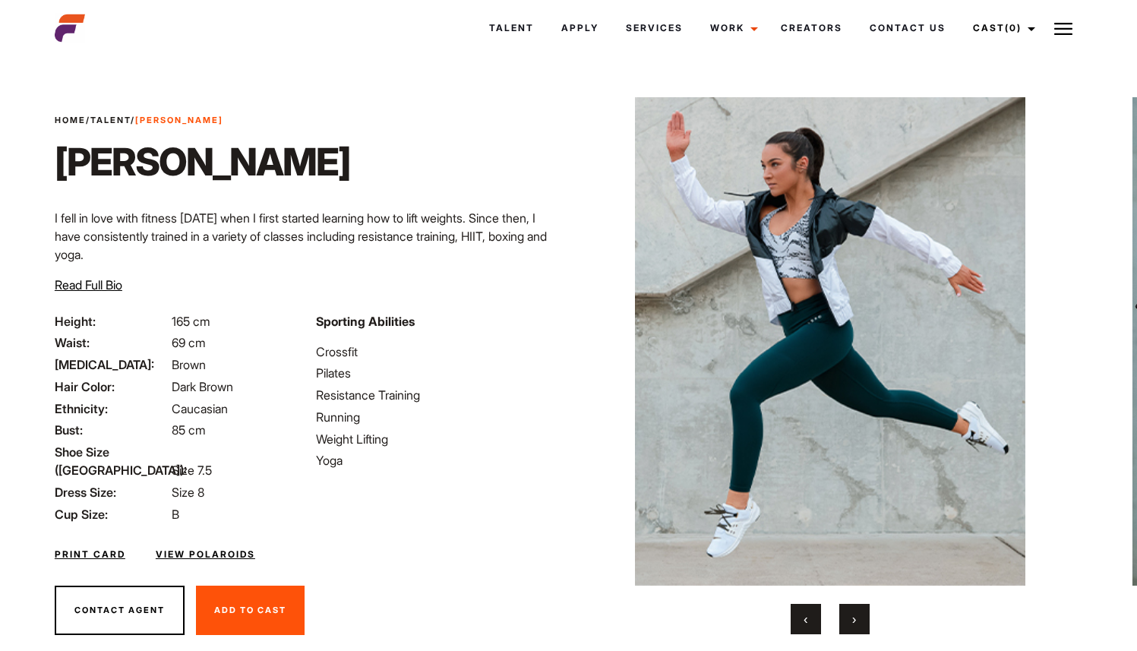
click at [865, 628] on button "›" at bounding box center [854, 619] width 30 height 30
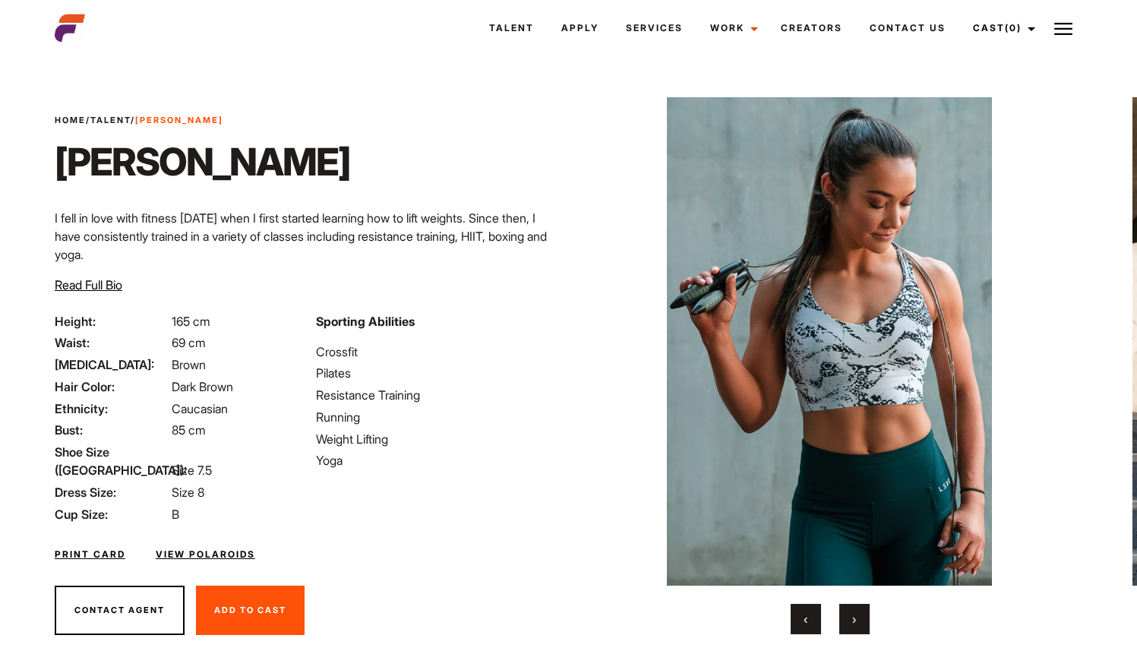
click at [865, 628] on button "›" at bounding box center [854, 619] width 30 height 30
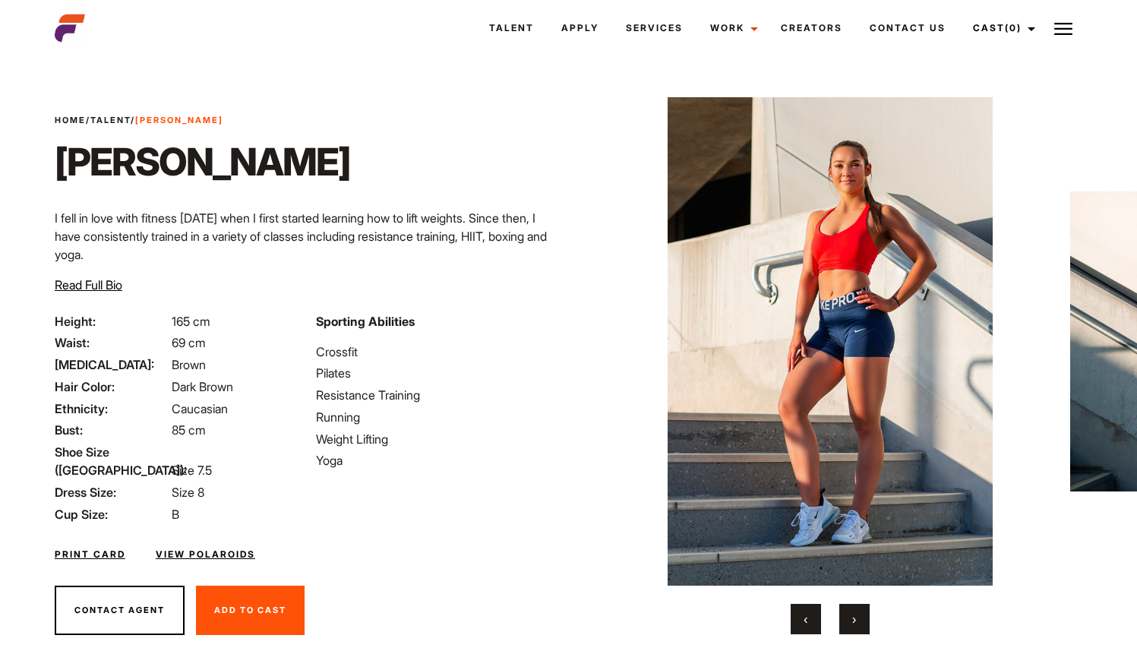
click at [865, 628] on button "›" at bounding box center [854, 619] width 30 height 30
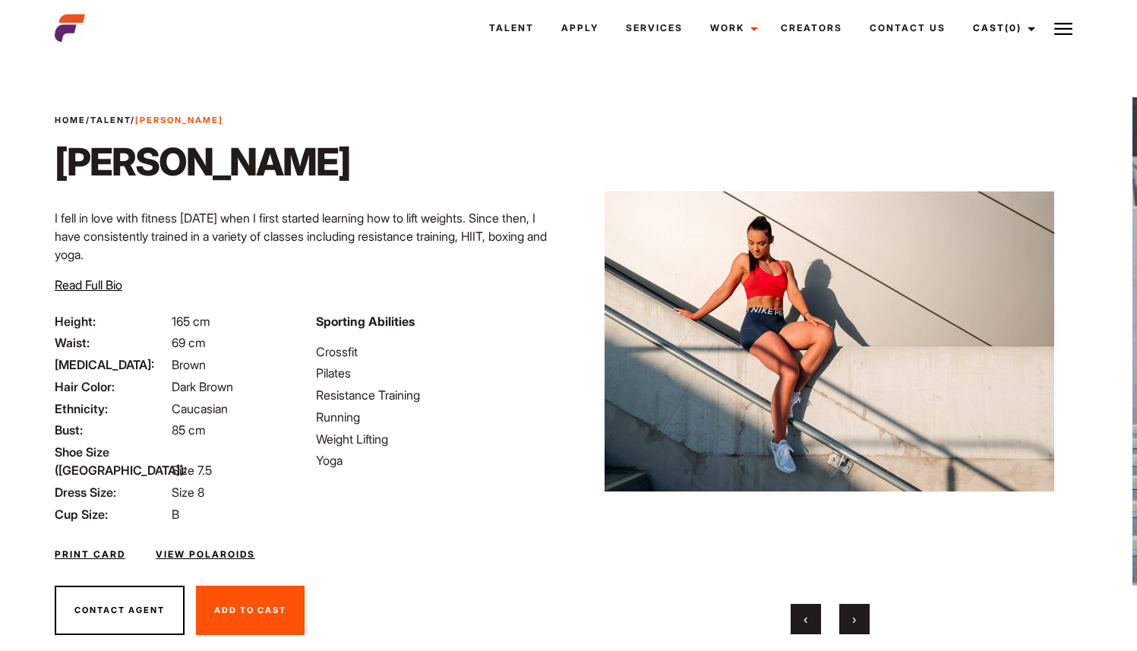
click at [865, 628] on button "›" at bounding box center [854, 619] width 30 height 30
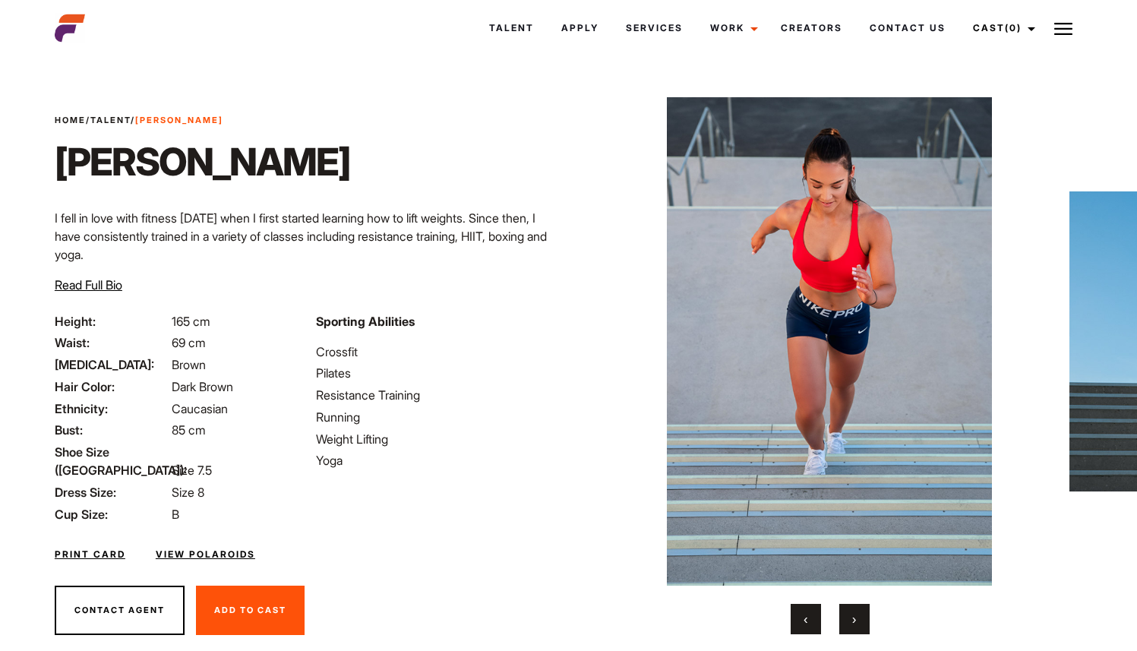
click at [865, 628] on button "›" at bounding box center [854, 619] width 30 height 30
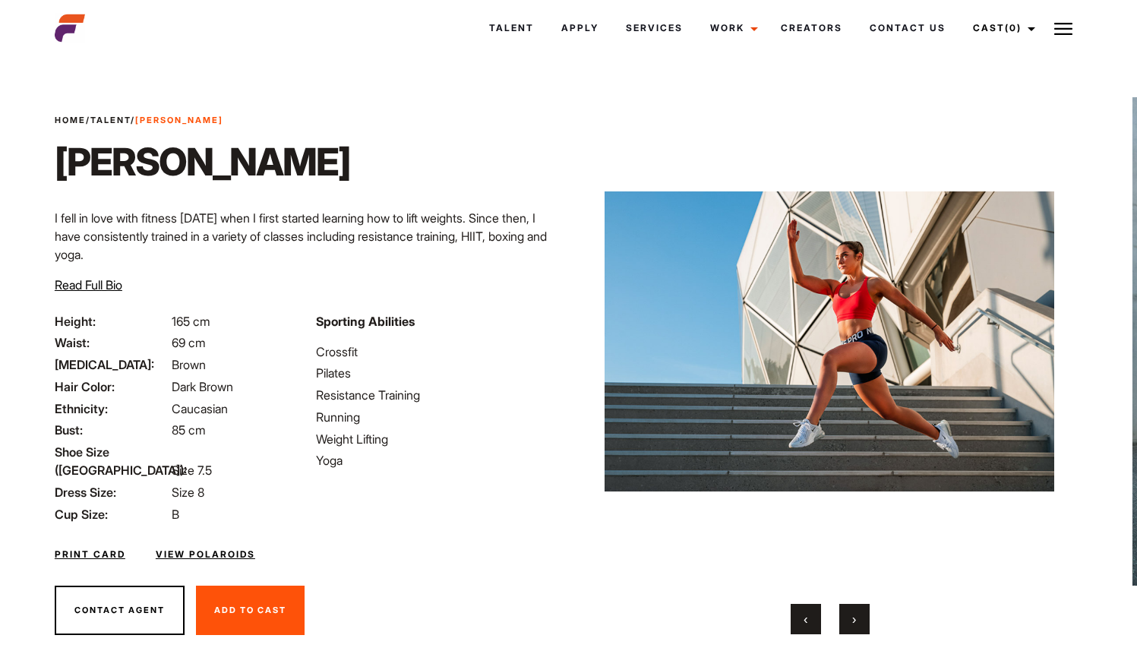
click at [865, 628] on button "›" at bounding box center [854, 619] width 30 height 30
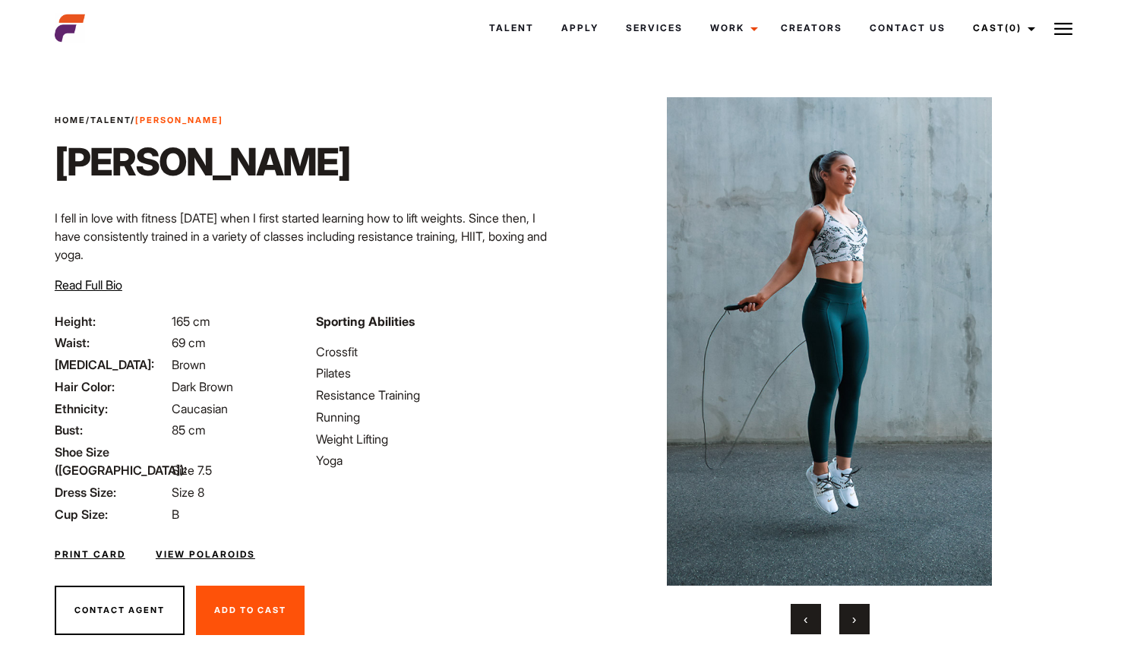
click at [865, 628] on button "›" at bounding box center [854, 619] width 30 height 30
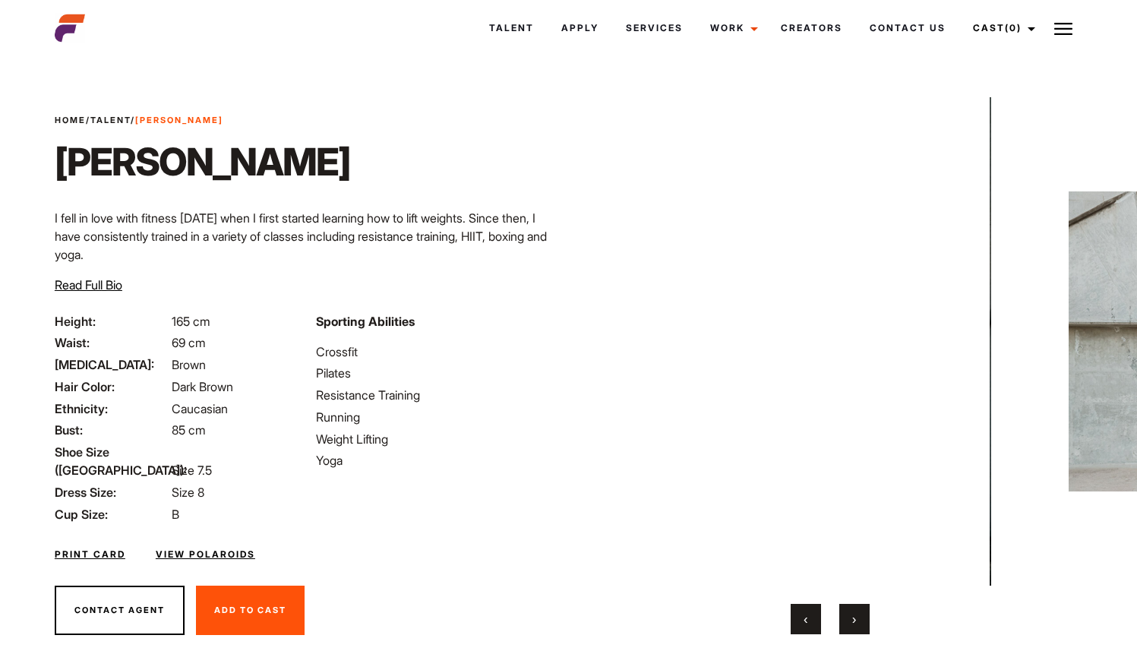
click at [865, 628] on button "›" at bounding box center [854, 619] width 30 height 30
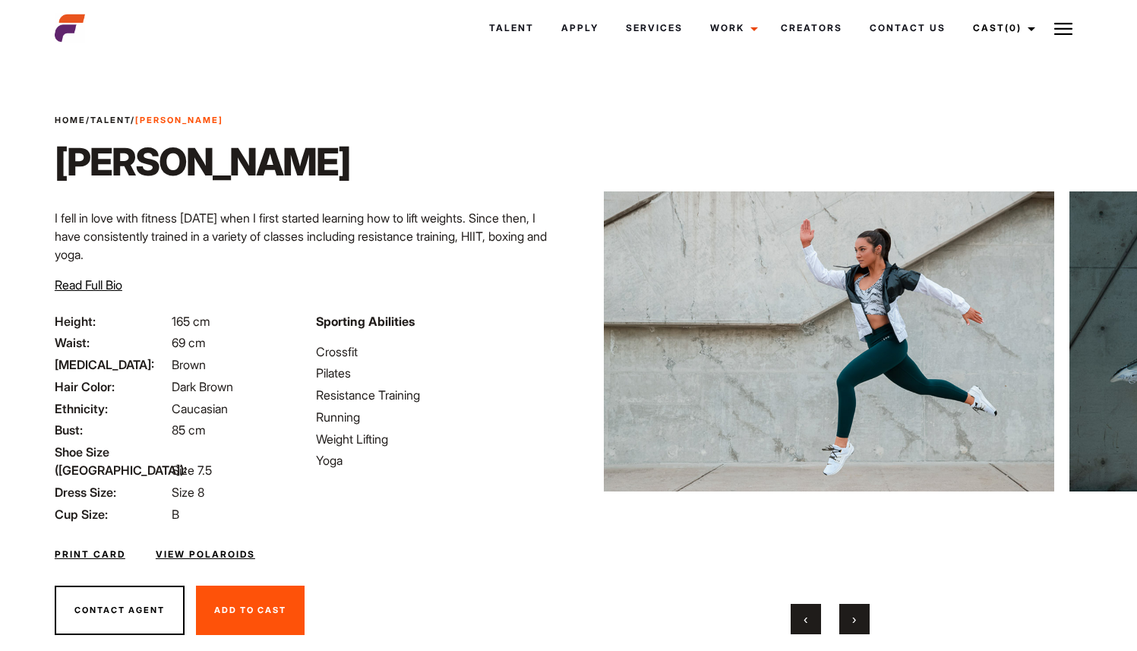
click at [865, 628] on button "›" at bounding box center [854, 619] width 30 height 30
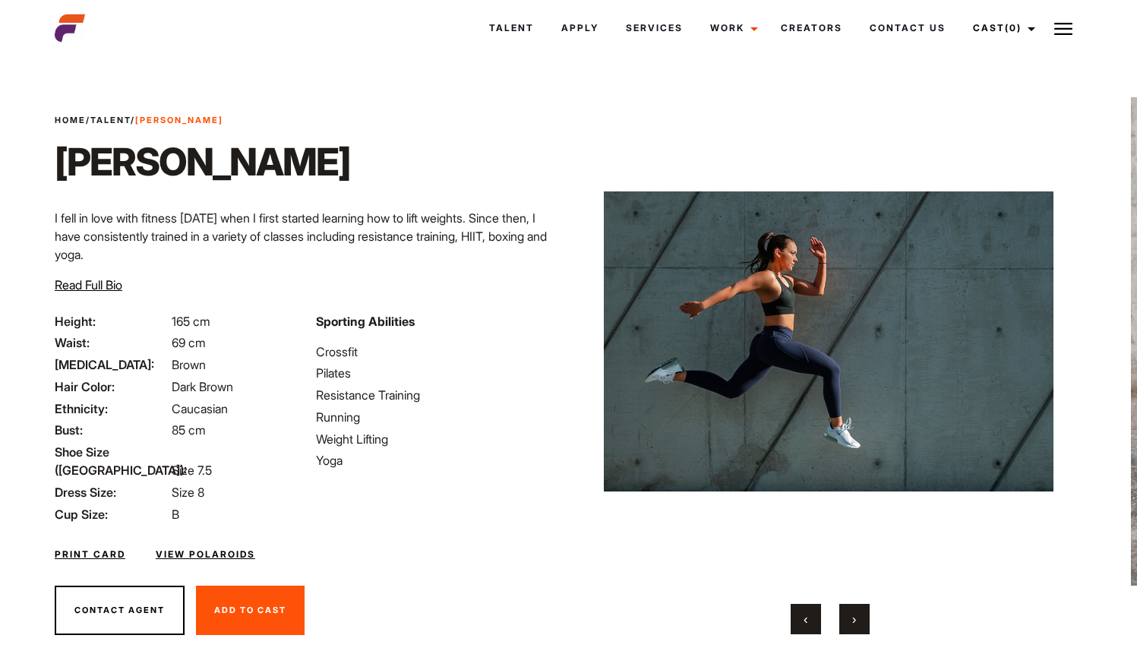
click at [865, 628] on button "›" at bounding box center [854, 619] width 30 height 30
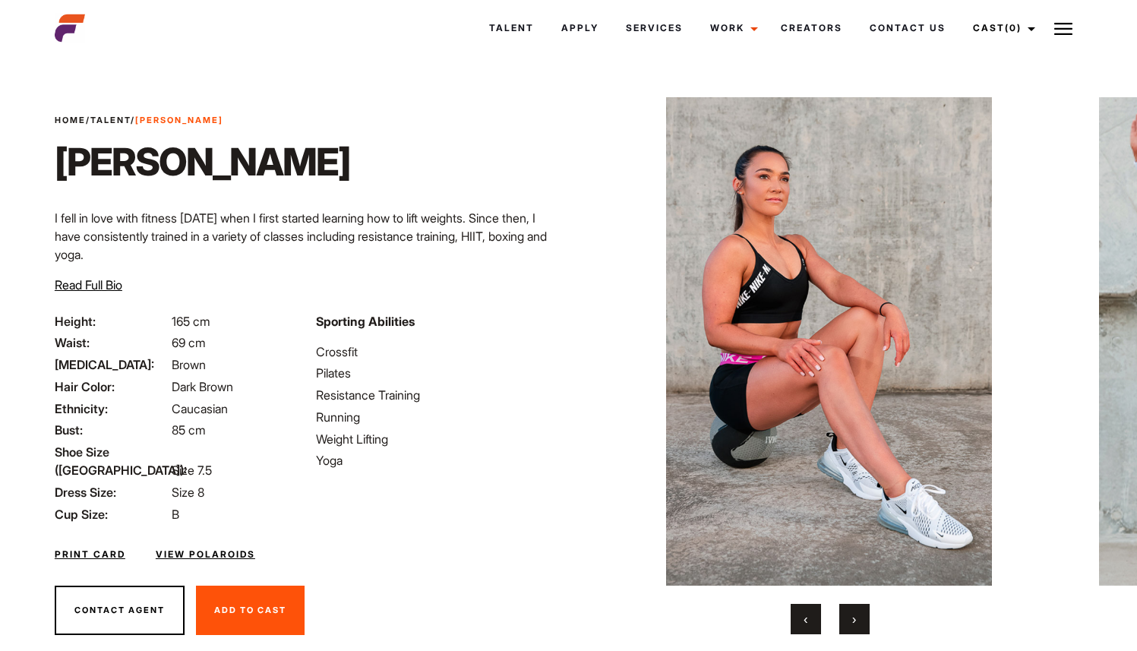
click at [865, 628] on button "›" at bounding box center [854, 619] width 30 height 30
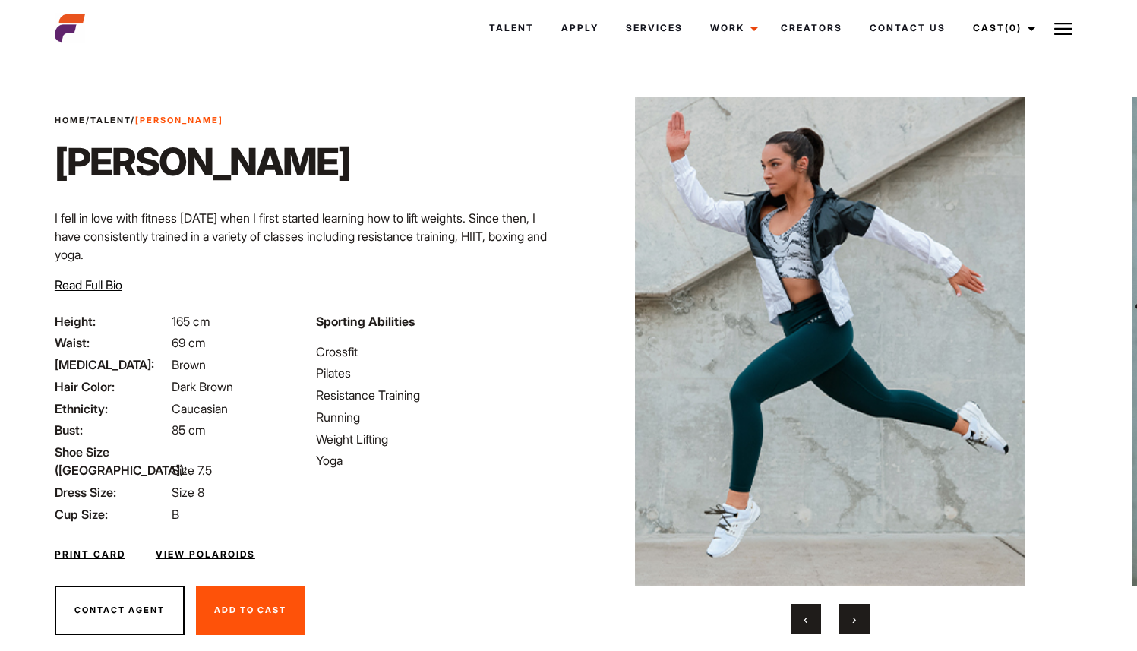
click at [865, 628] on button "›" at bounding box center [854, 619] width 30 height 30
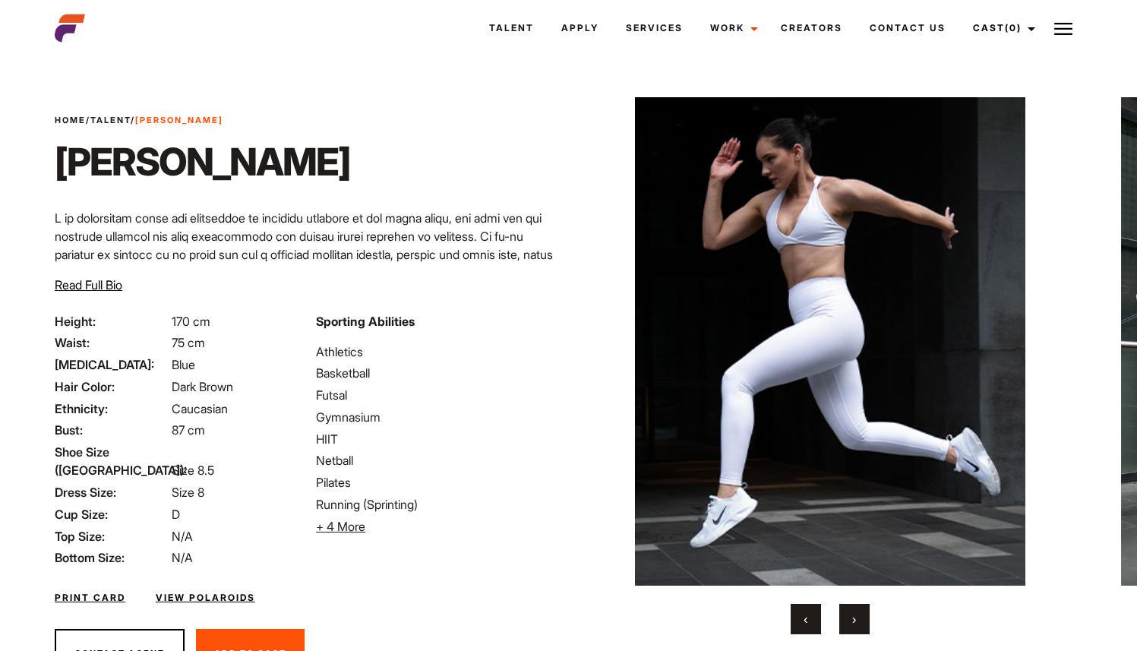
click at [853, 619] on span "›" at bounding box center [854, 618] width 4 height 15
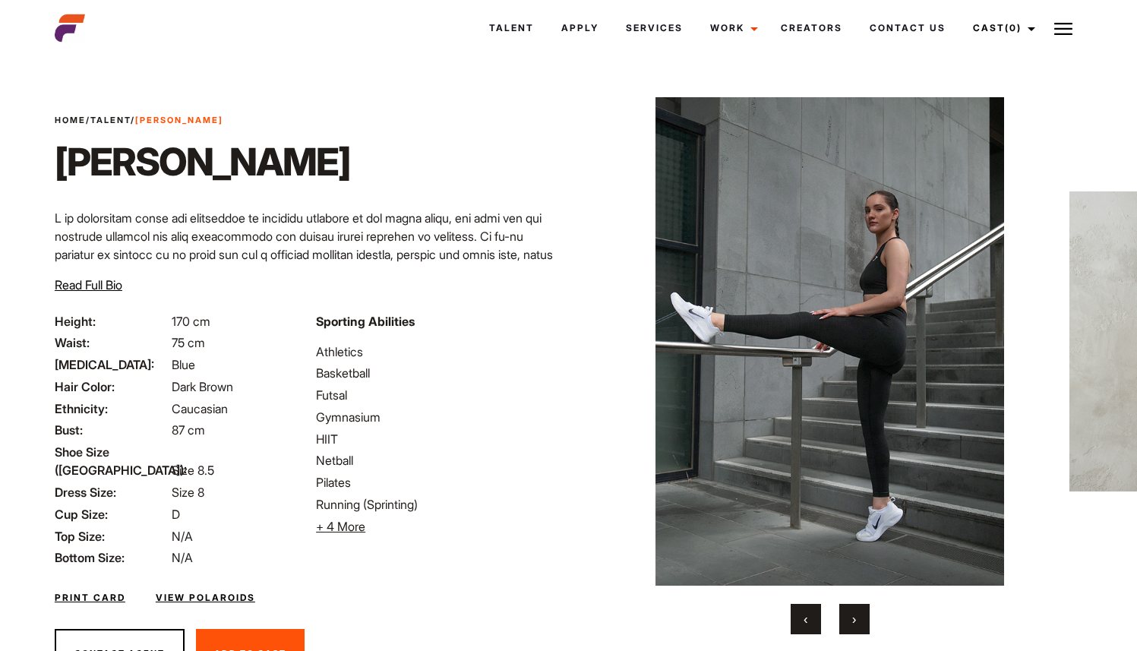
click at [853, 619] on span "›" at bounding box center [854, 618] width 4 height 15
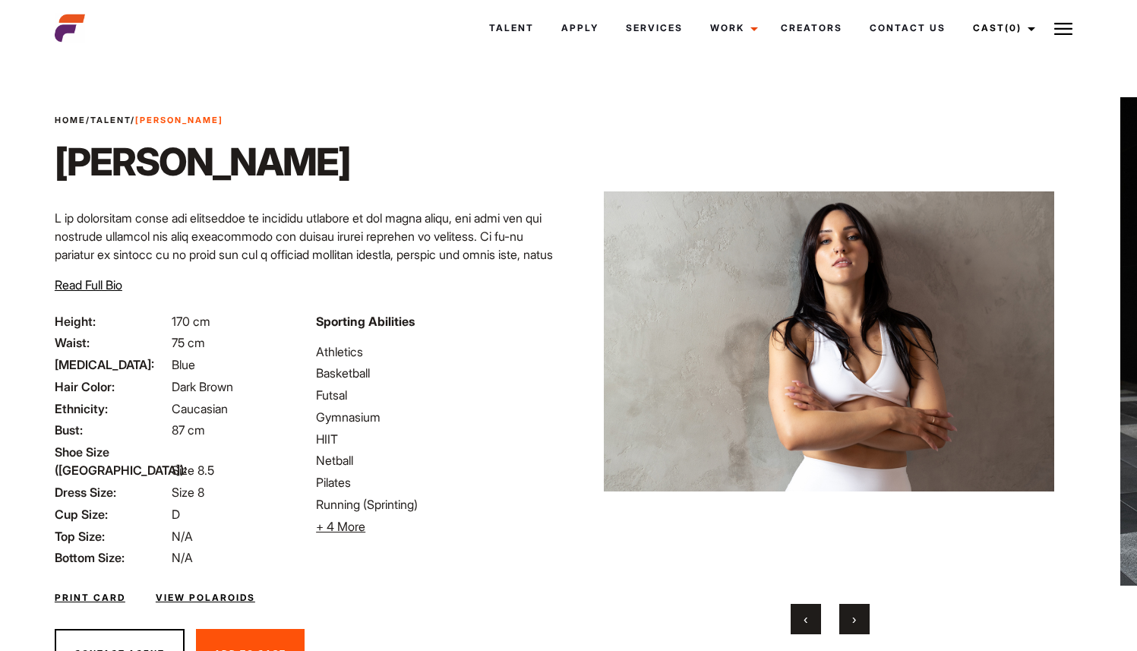
click at [853, 619] on span "›" at bounding box center [854, 618] width 4 height 15
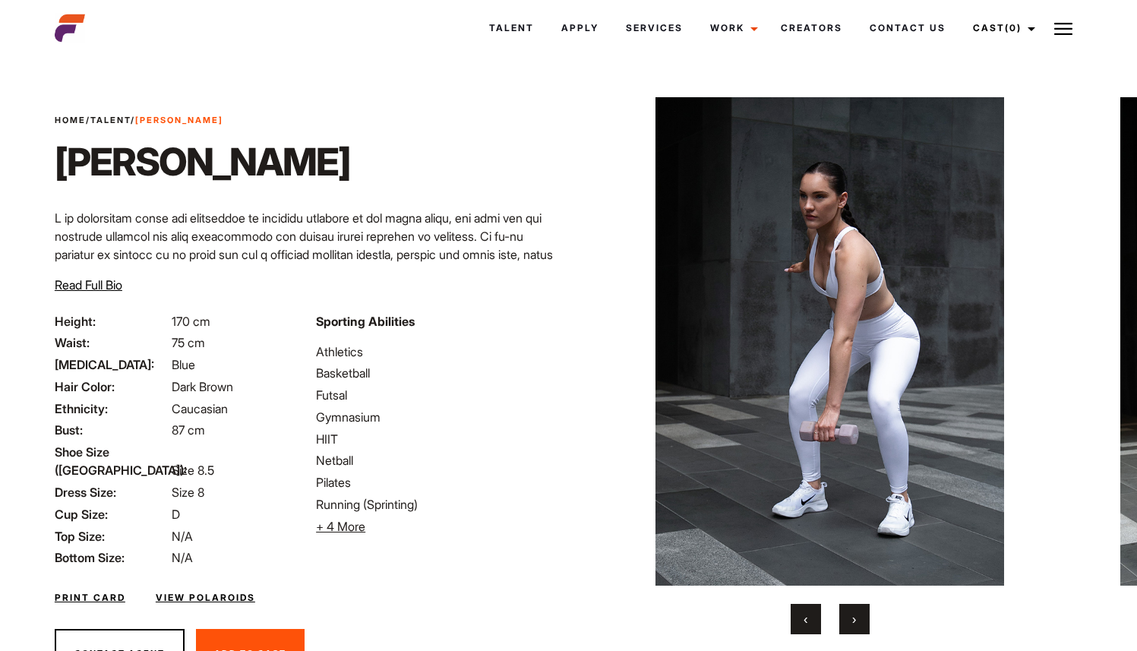
click at [853, 619] on span "›" at bounding box center [854, 618] width 4 height 15
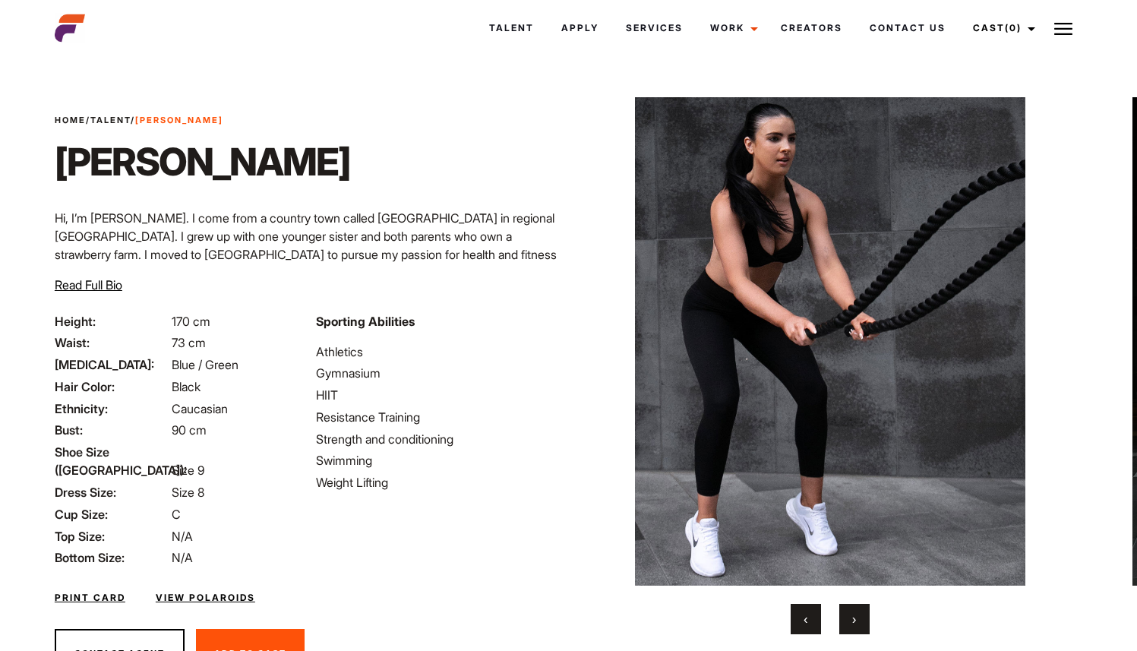
click at [857, 609] on button "›" at bounding box center [854, 619] width 30 height 30
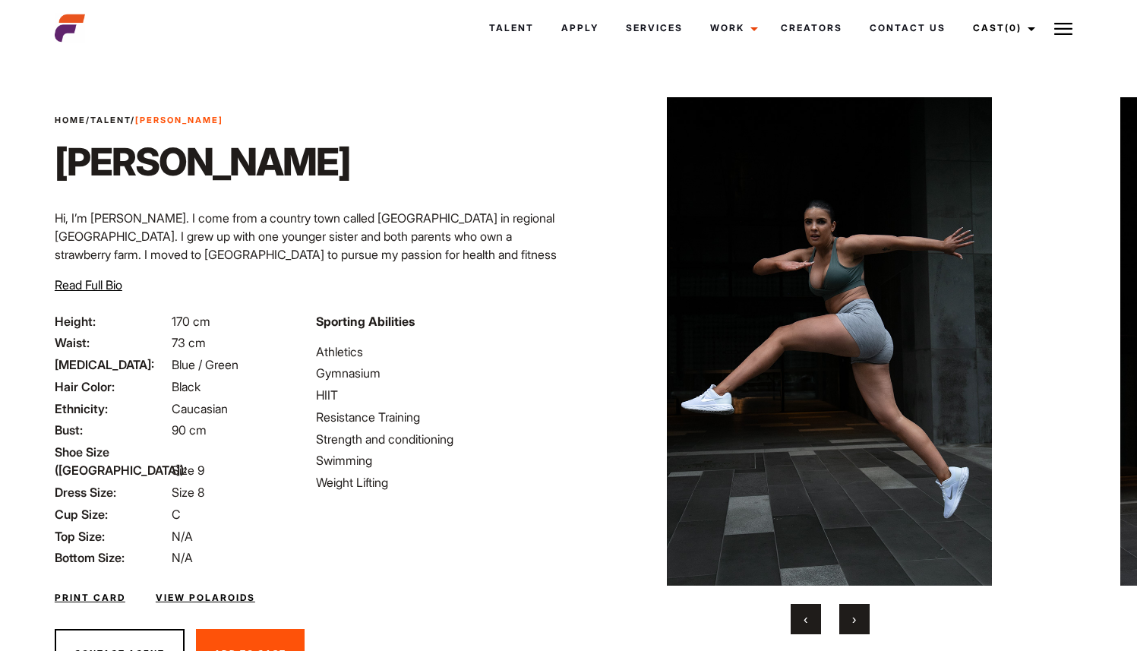
click at [857, 609] on button "›" at bounding box center [854, 619] width 30 height 30
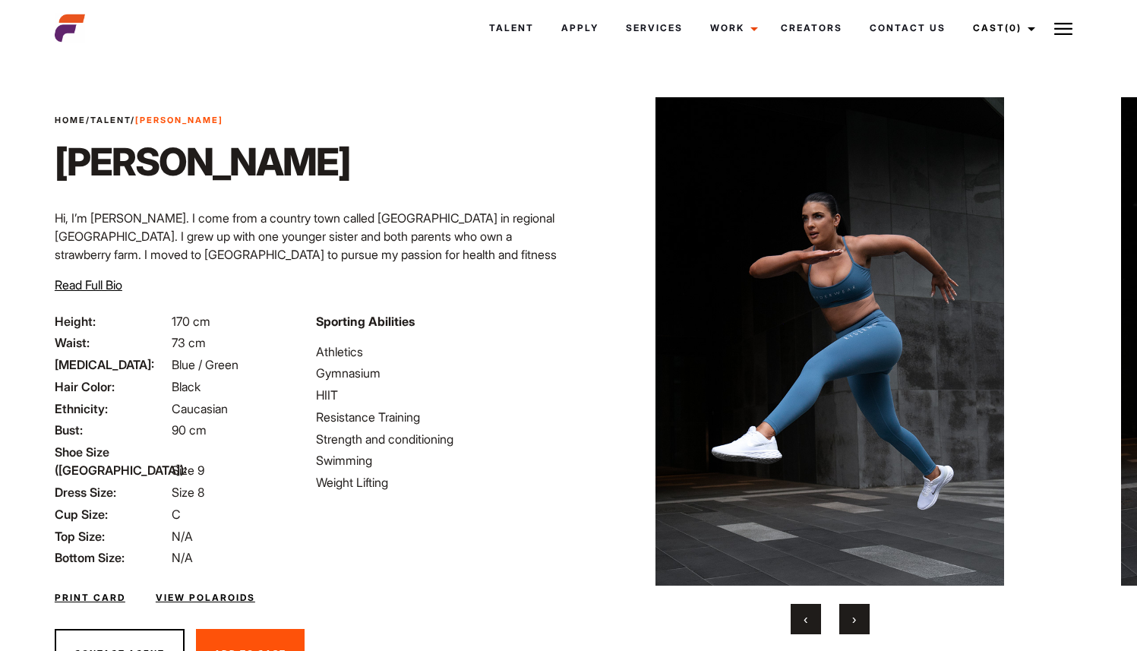
click at [857, 609] on button "›" at bounding box center [854, 619] width 30 height 30
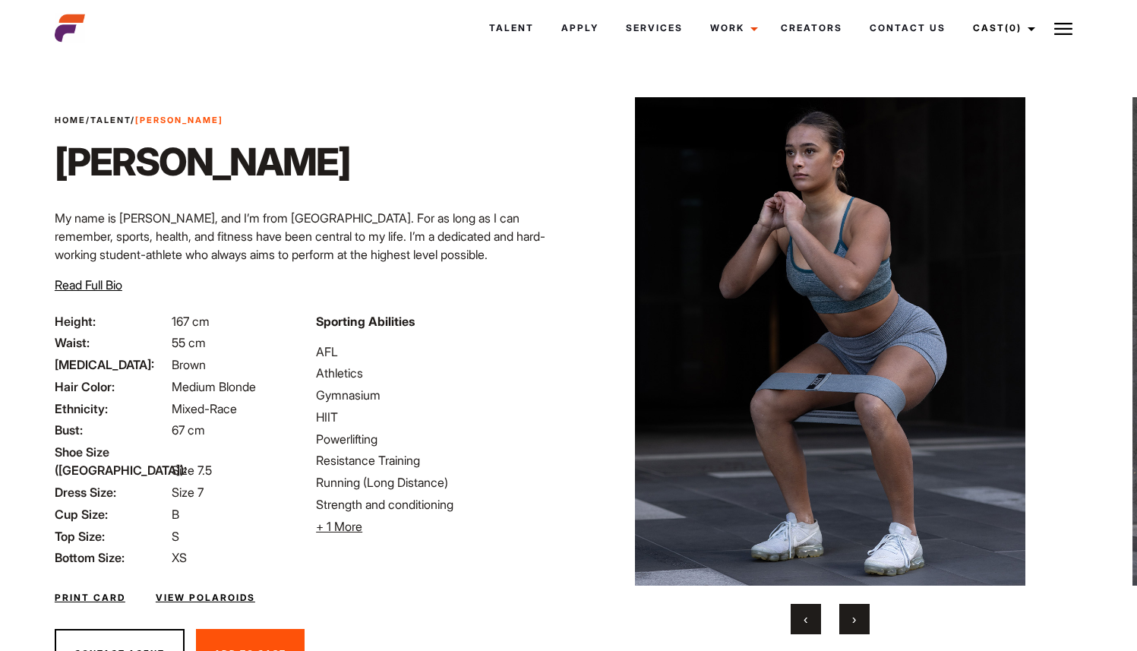
click at [856, 619] on button "›" at bounding box center [854, 619] width 30 height 30
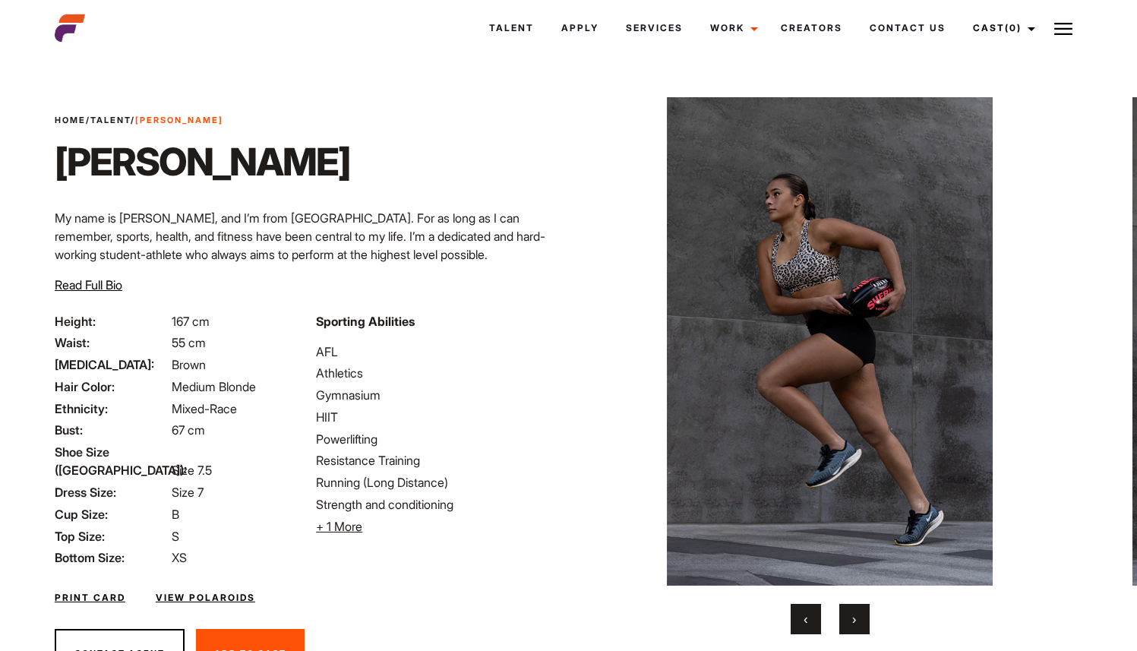
click at [856, 619] on button "›" at bounding box center [854, 619] width 30 height 30
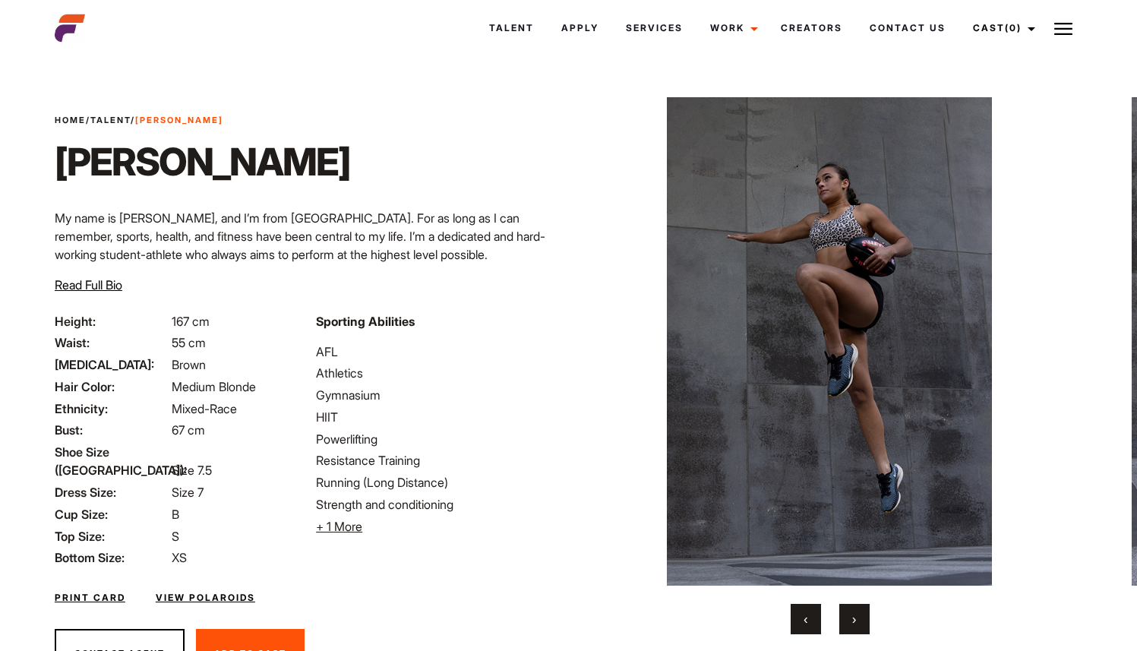
click at [856, 619] on button "›" at bounding box center [854, 619] width 30 height 30
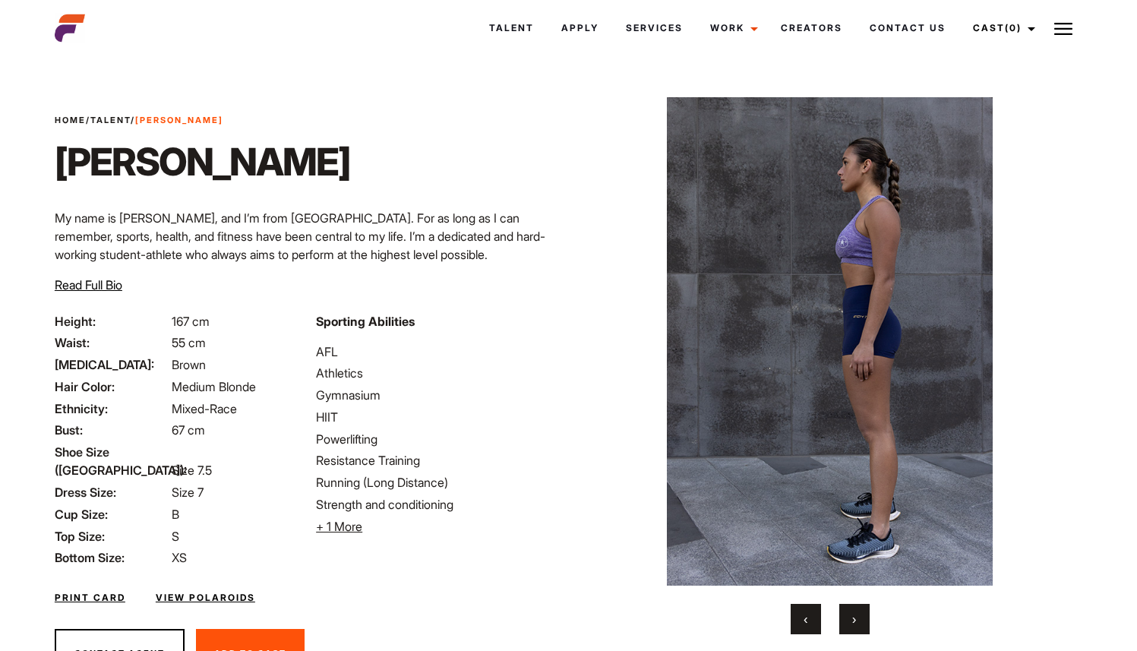
click at [856, 619] on button "›" at bounding box center [854, 619] width 30 height 30
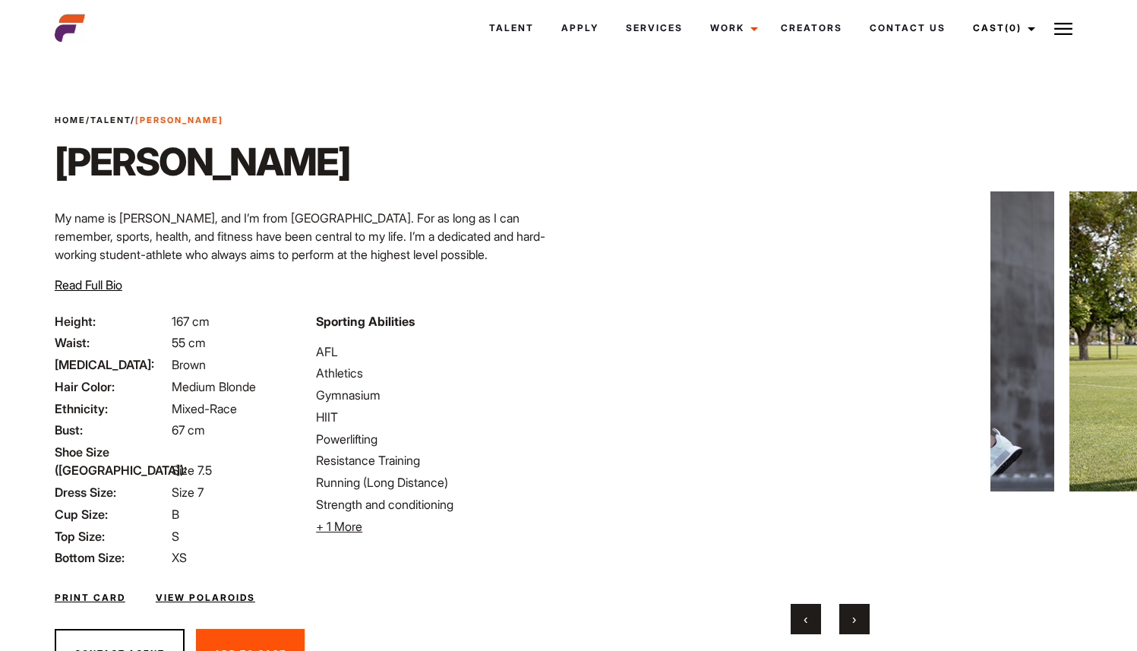
click at [856, 619] on button "›" at bounding box center [854, 619] width 30 height 30
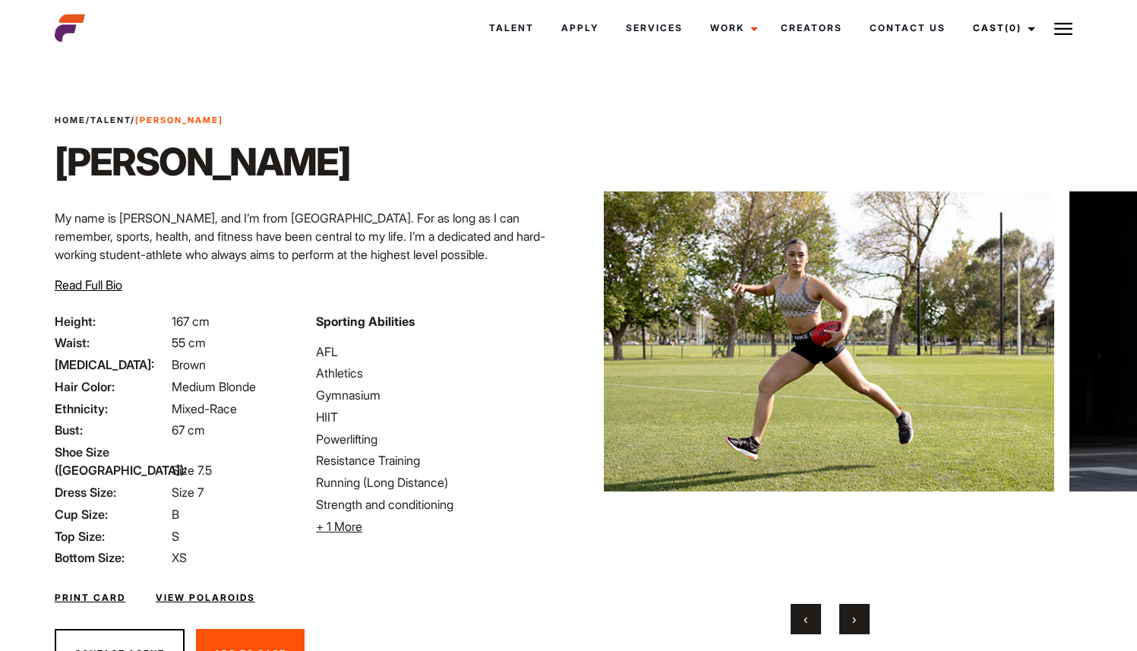
click at [856, 619] on button "›" at bounding box center [854, 619] width 30 height 30
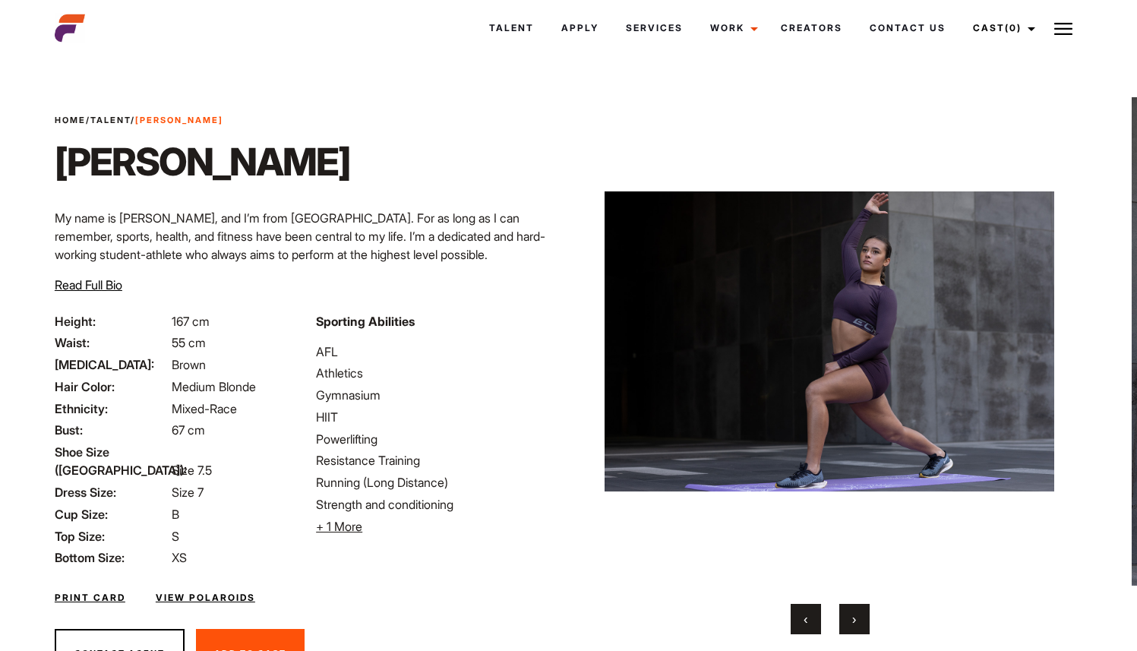
click at [856, 619] on button "›" at bounding box center [854, 619] width 30 height 30
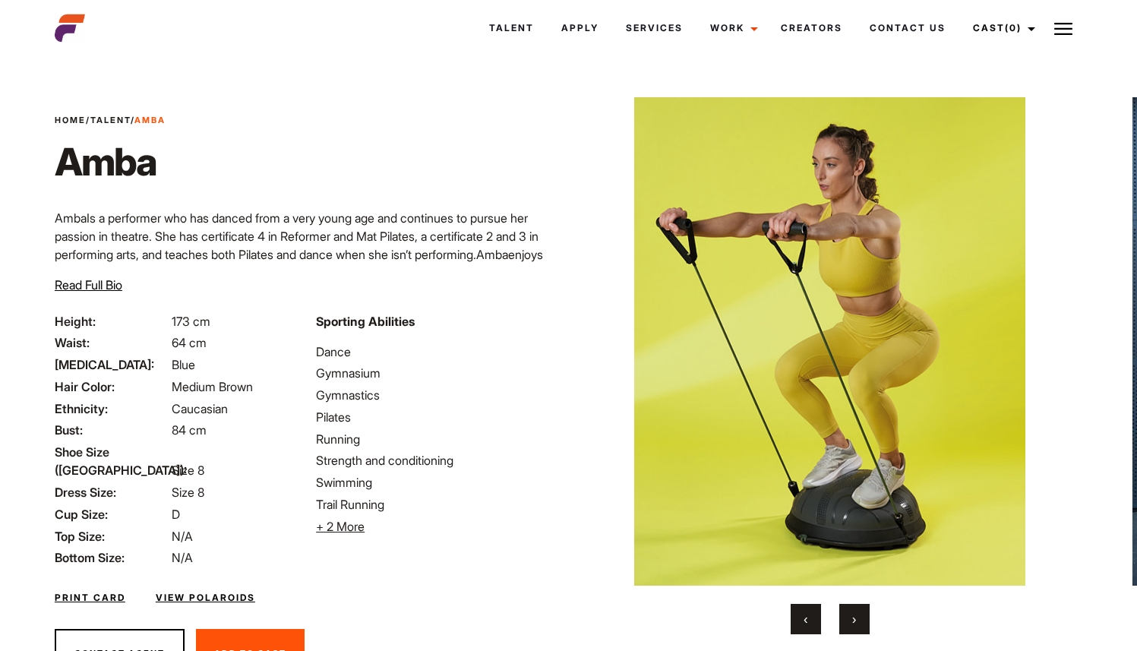
click at [845, 621] on button "›" at bounding box center [854, 619] width 30 height 30
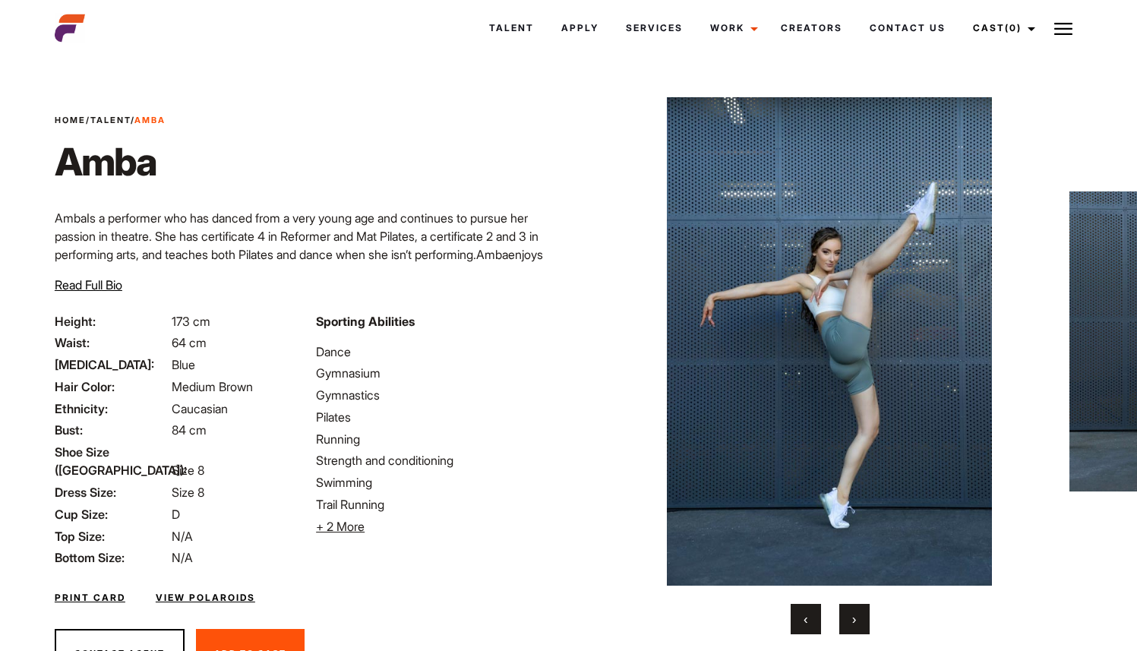
click at [860, 621] on button "›" at bounding box center [854, 619] width 30 height 30
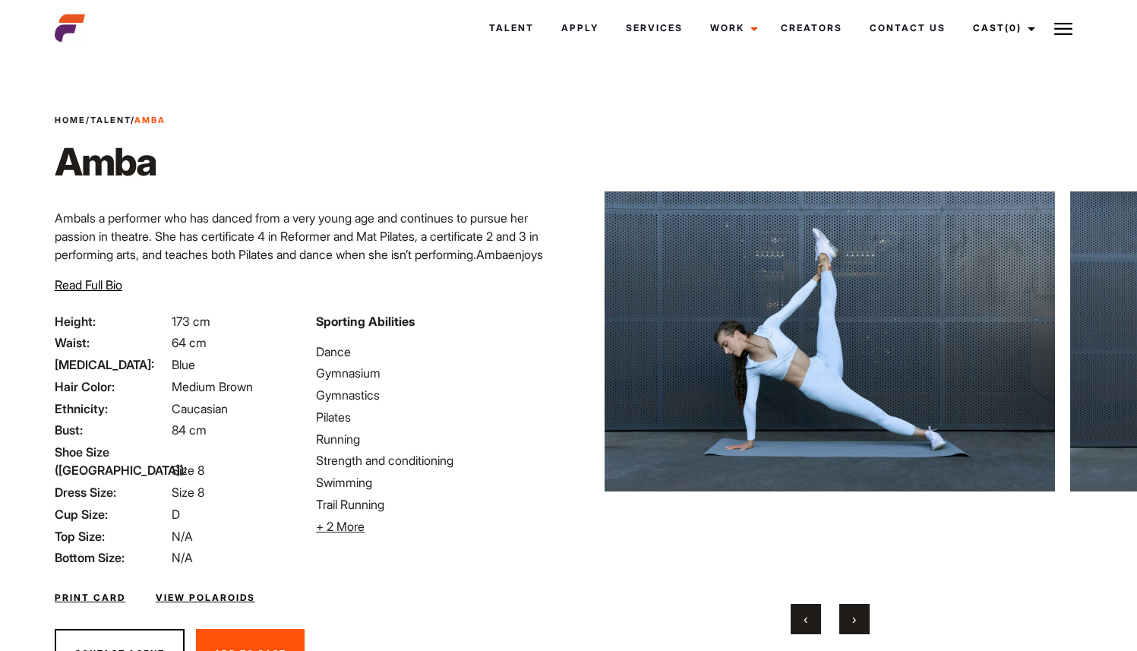
click at [860, 621] on button "›" at bounding box center [854, 619] width 30 height 30
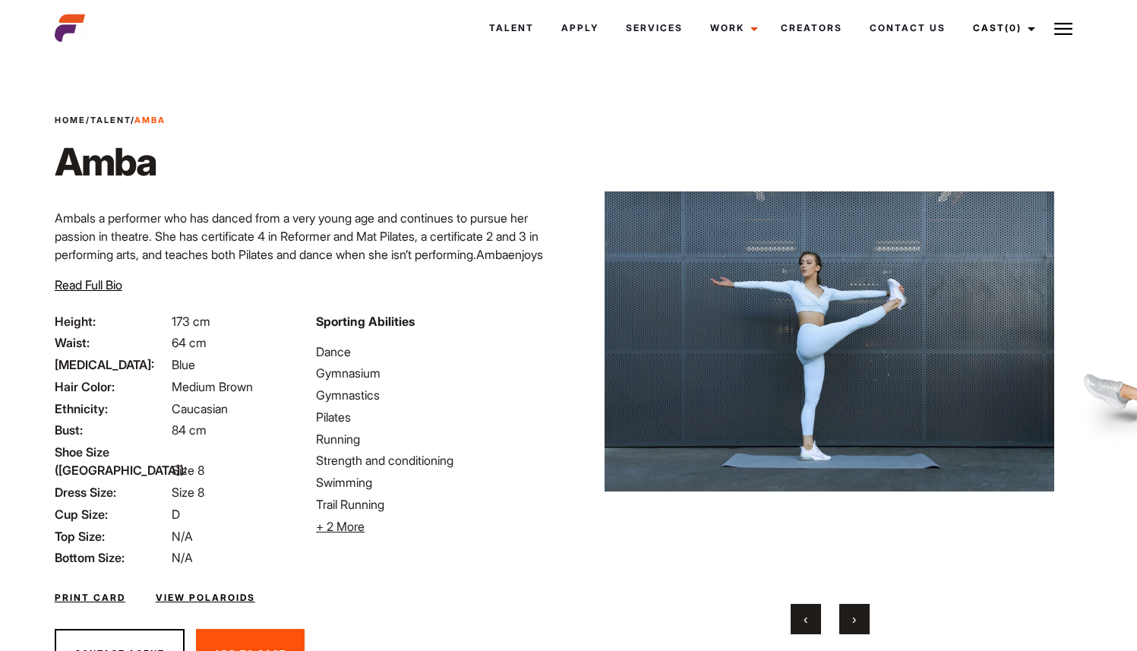
click at [860, 621] on button "›" at bounding box center [854, 619] width 30 height 30
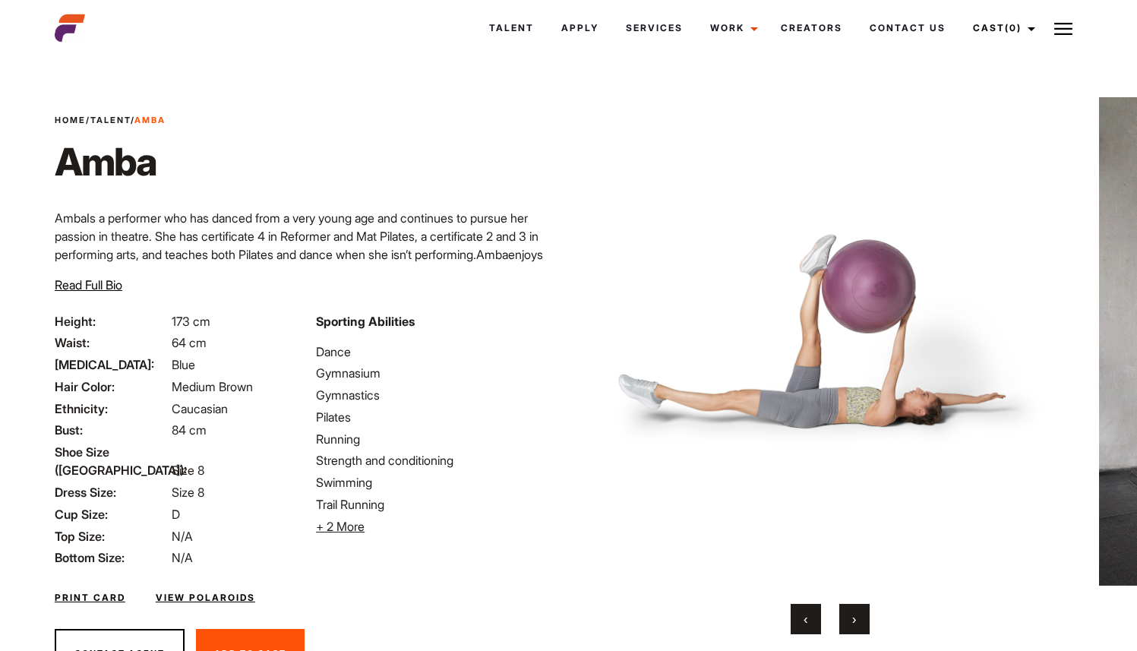
click at [860, 621] on button "›" at bounding box center [854, 619] width 30 height 30
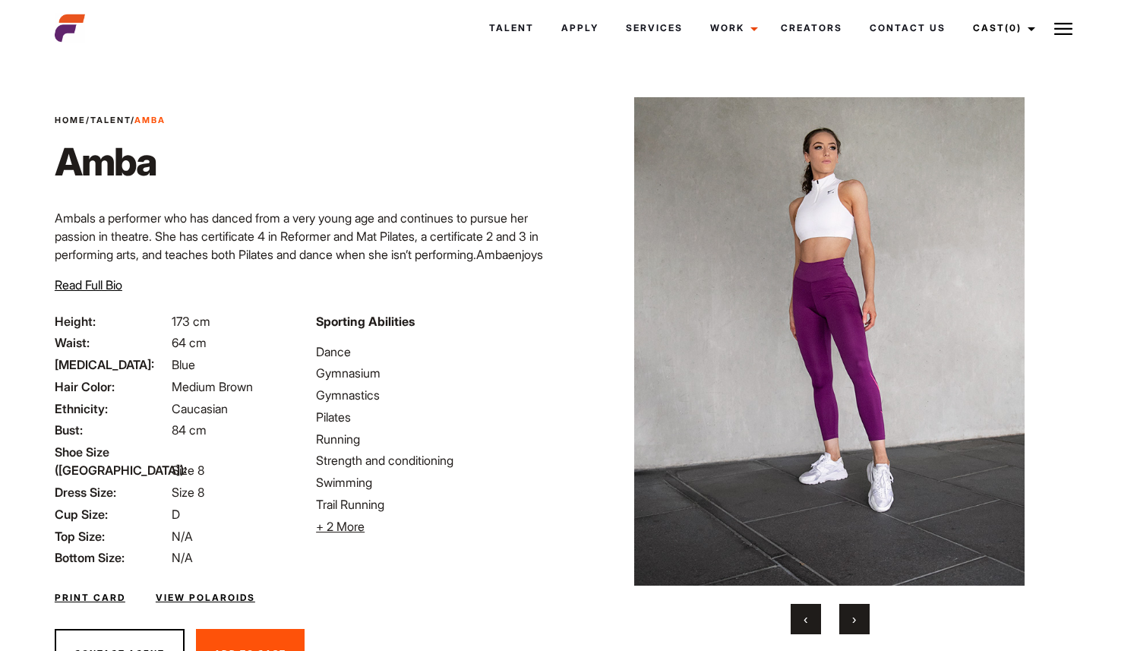
click at [860, 621] on button "›" at bounding box center [854, 619] width 30 height 30
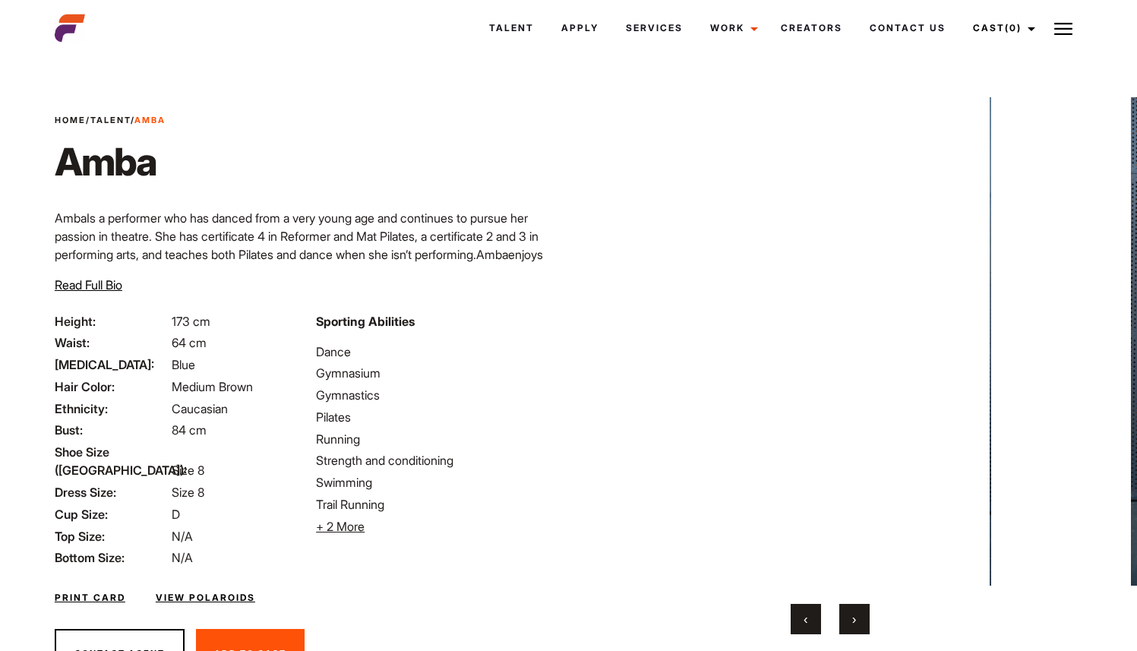
click at [860, 621] on button "›" at bounding box center [854, 619] width 30 height 30
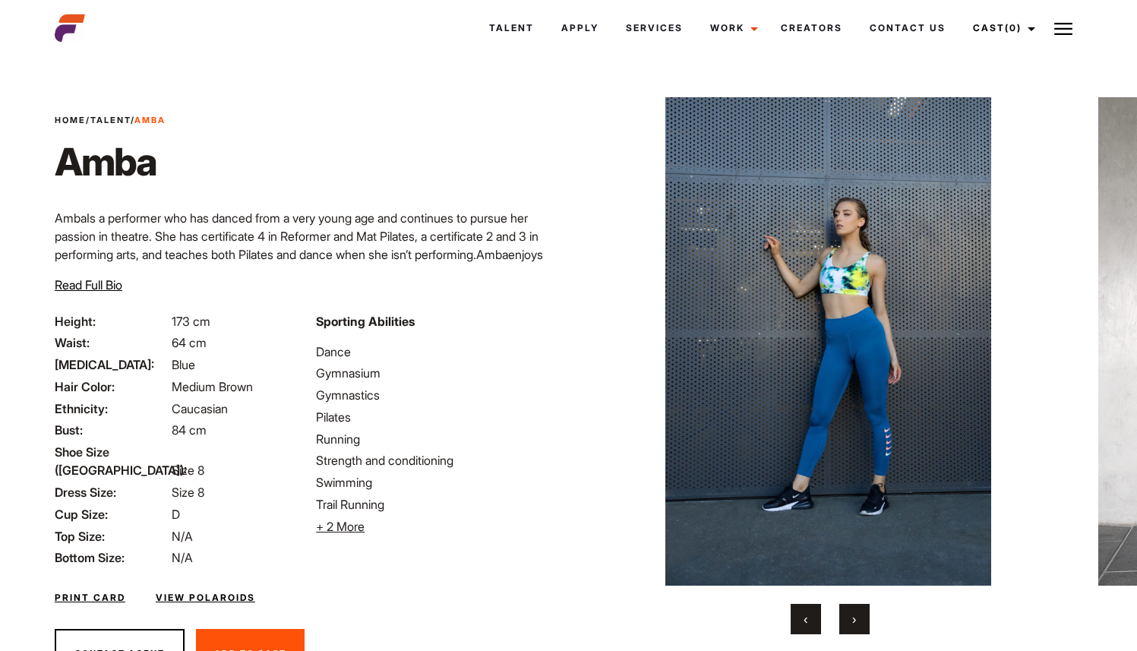
click at [860, 621] on button "›" at bounding box center [854, 619] width 30 height 30
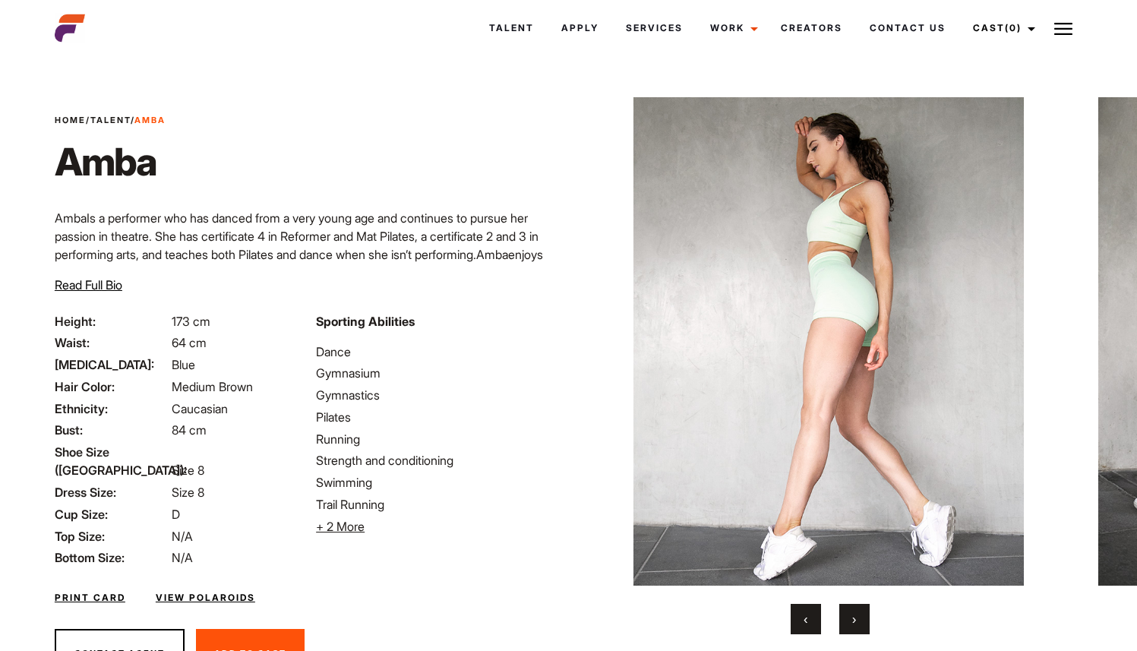
click at [860, 621] on button "›" at bounding box center [854, 619] width 30 height 30
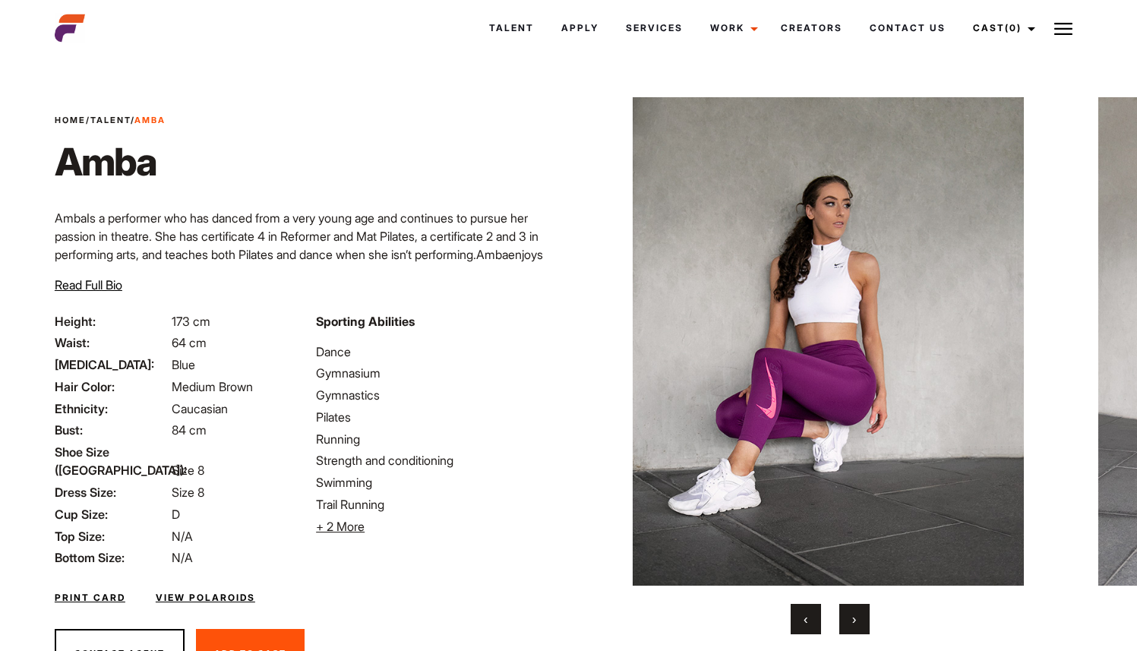
click at [860, 621] on button "›" at bounding box center [854, 619] width 30 height 30
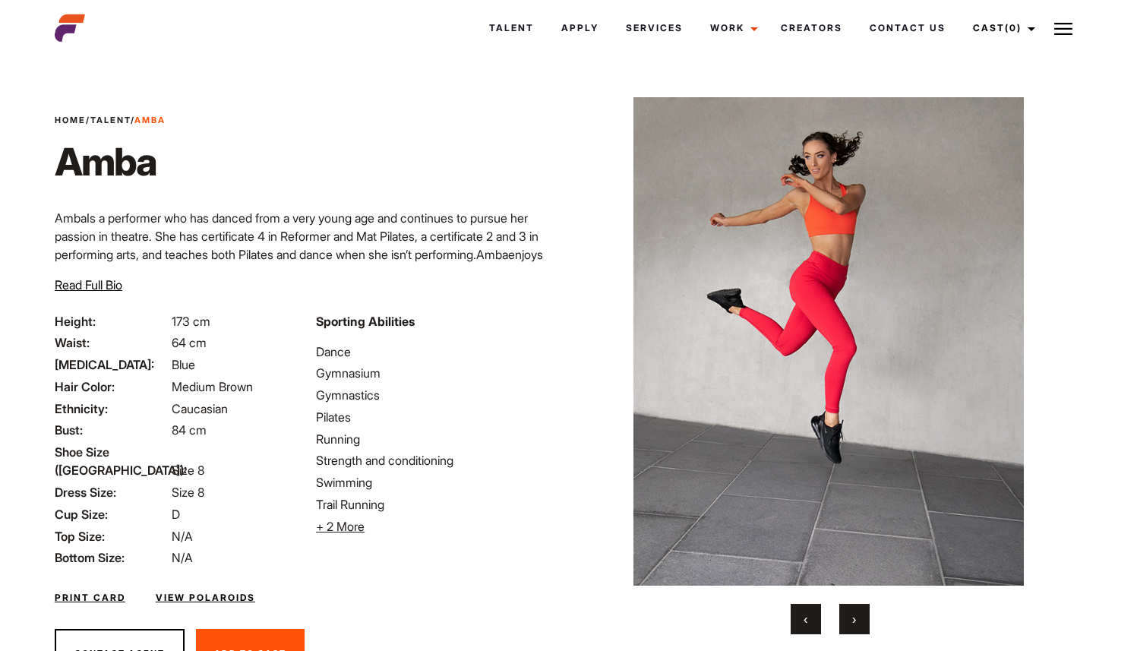
click at [860, 621] on button "›" at bounding box center [854, 619] width 30 height 30
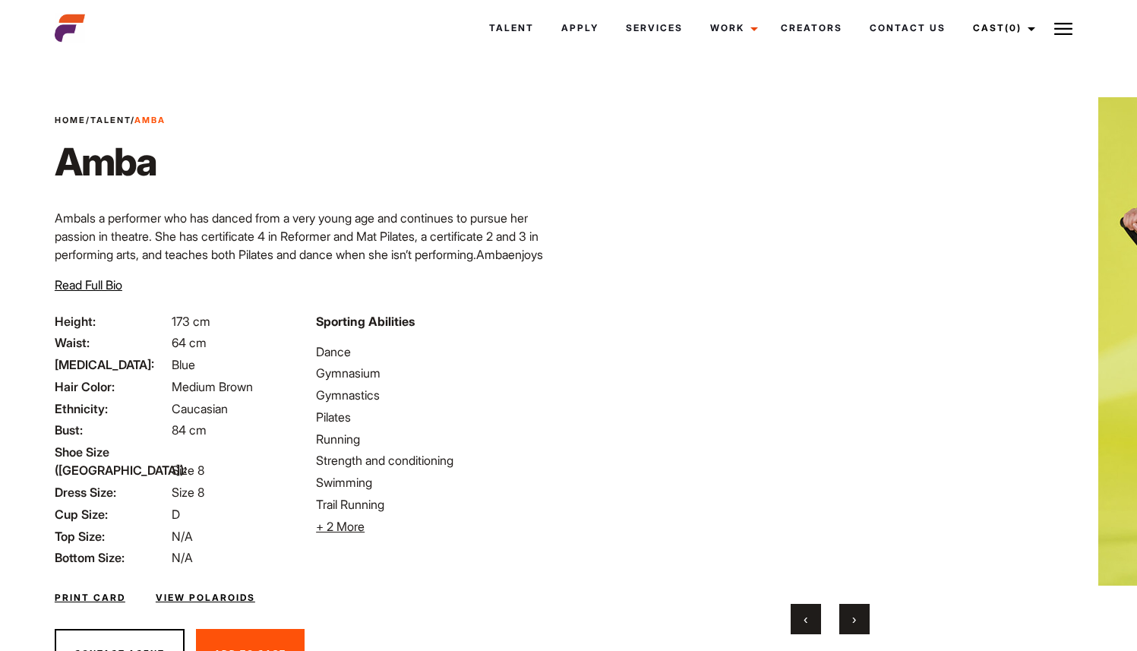
click at [862, 611] on button "›" at bounding box center [854, 619] width 30 height 30
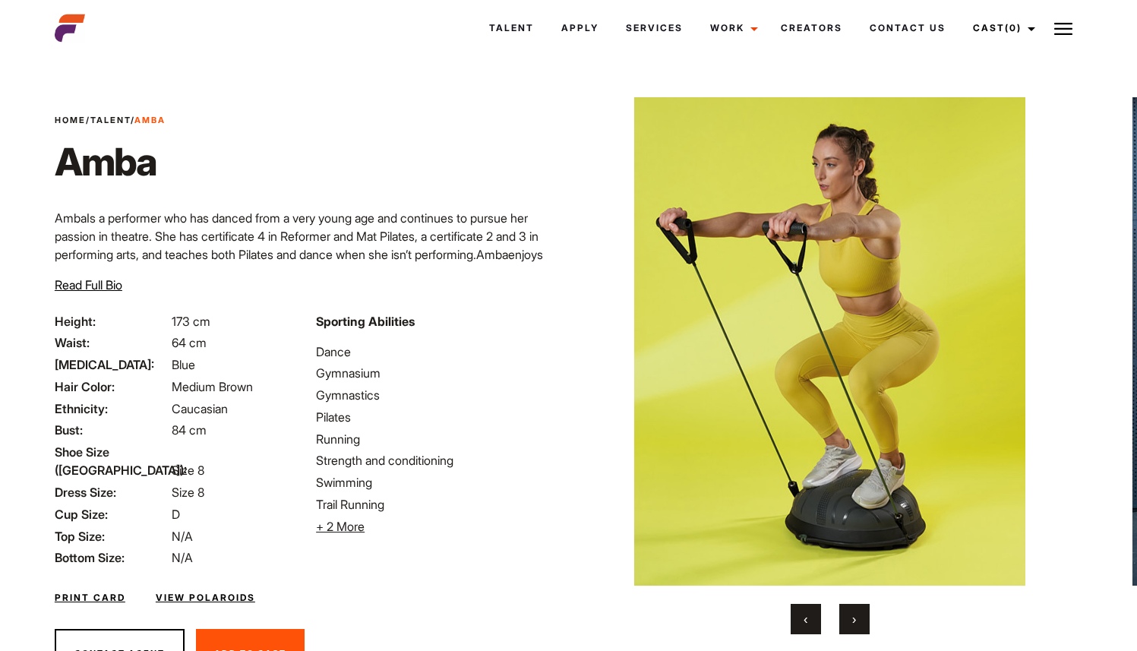
click at [862, 611] on button "›" at bounding box center [854, 619] width 30 height 30
